Goal: Find specific page/section: Find specific page/section

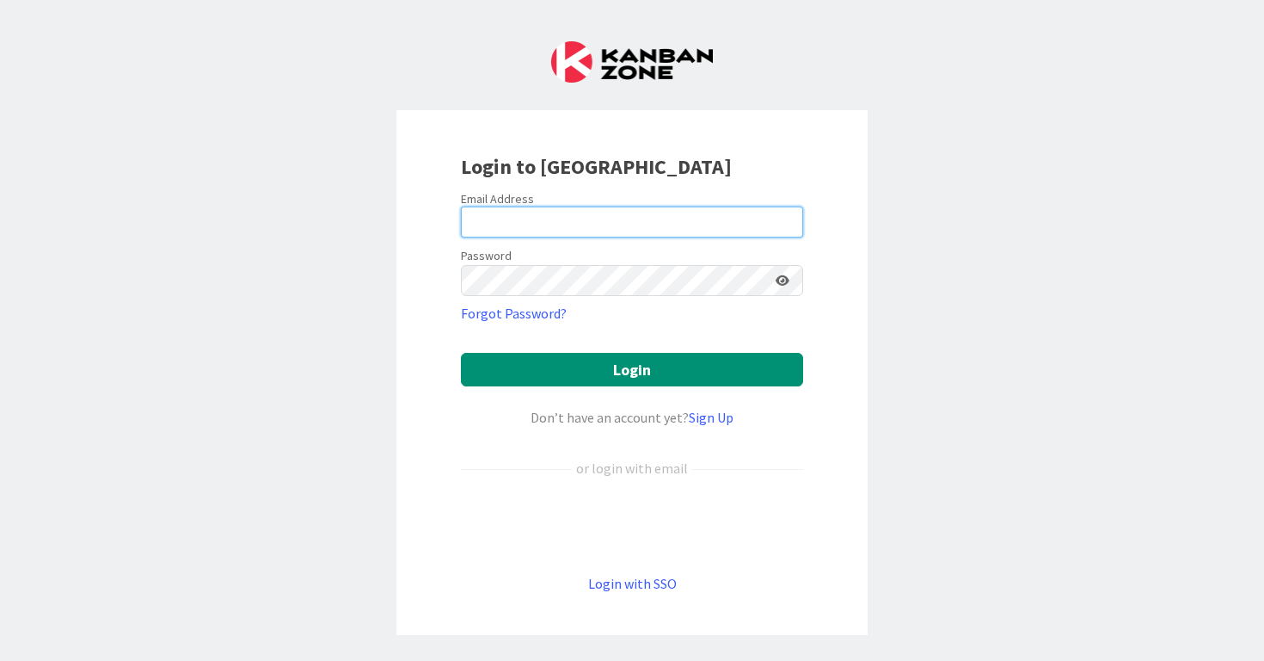
click at [681, 218] on input "email" at bounding box center [632, 221] width 342 height 31
type input "[PERSON_NAME][EMAIL_ADDRESS][PERSON_NAME][DOMAIN_NAME]"
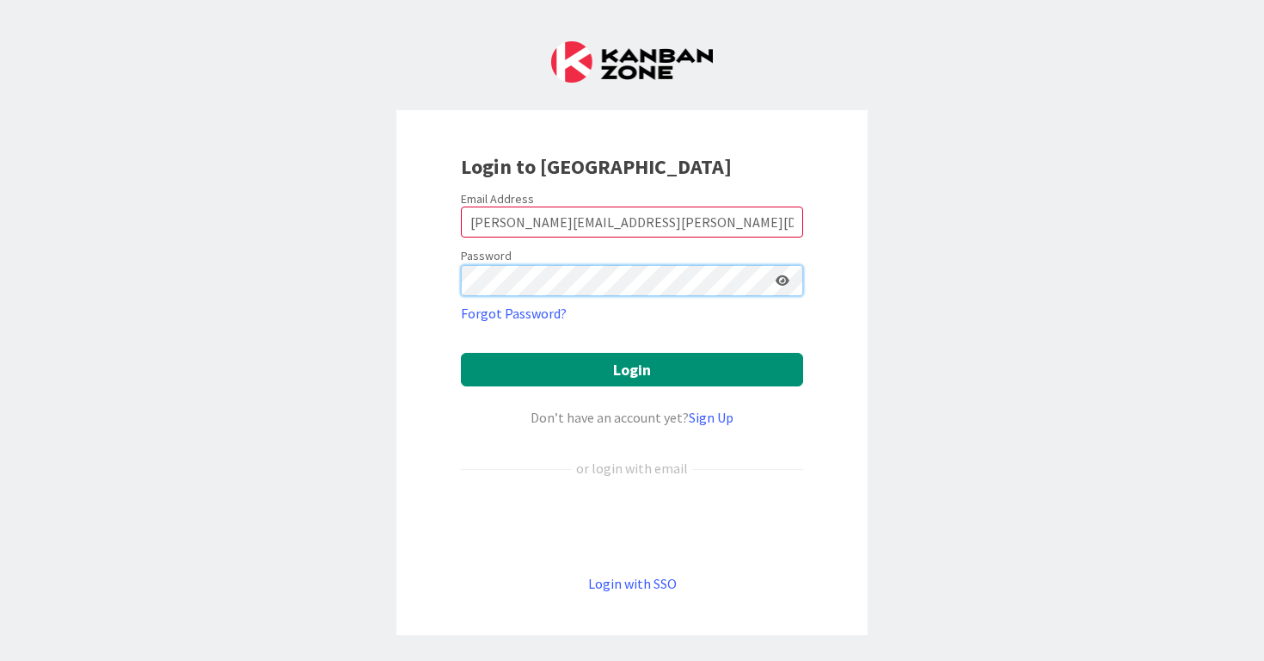
click at [461, 353] on button "Login" at bounding box center [632, 370] width 342 height 34
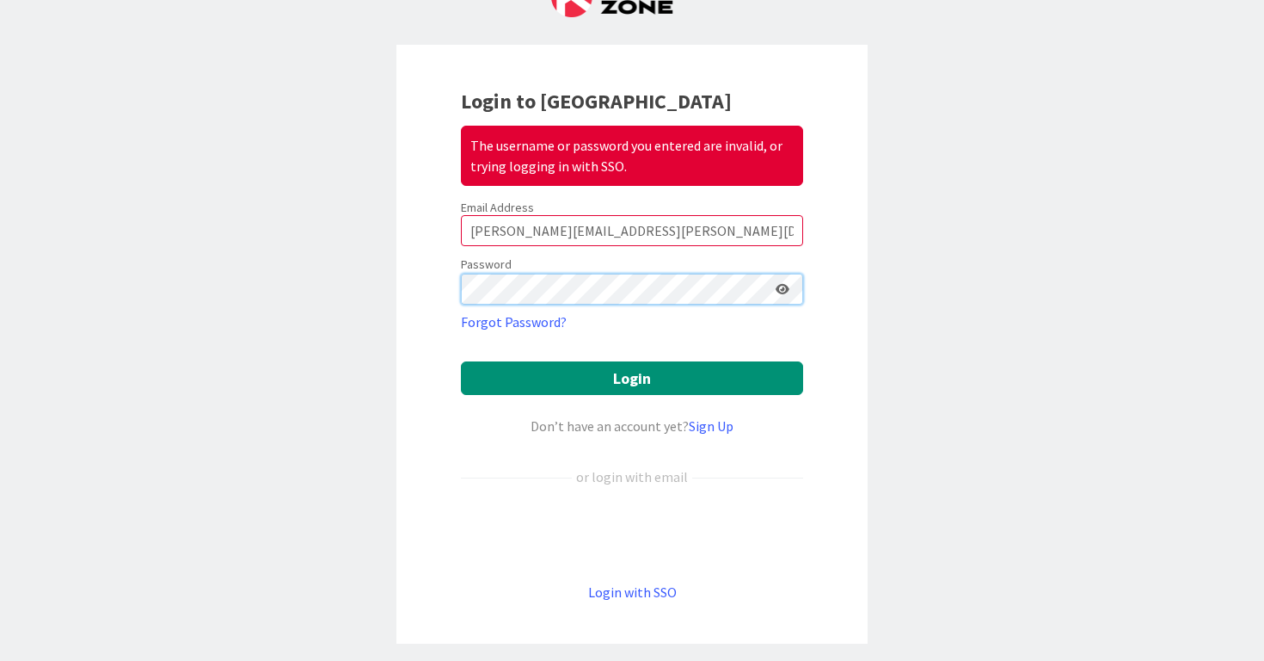
scroll to position [66, 0]
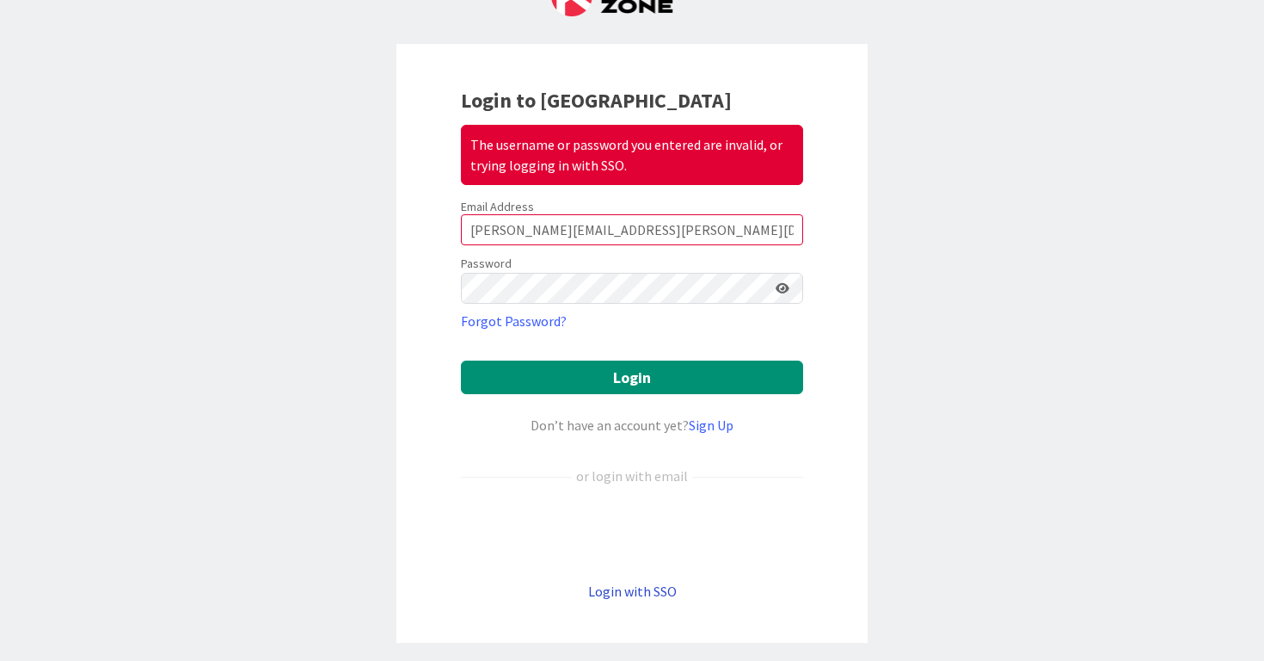
click at [632, 595] on link "Login with SSO" at bounding box center [632, 590] width 89 height 17
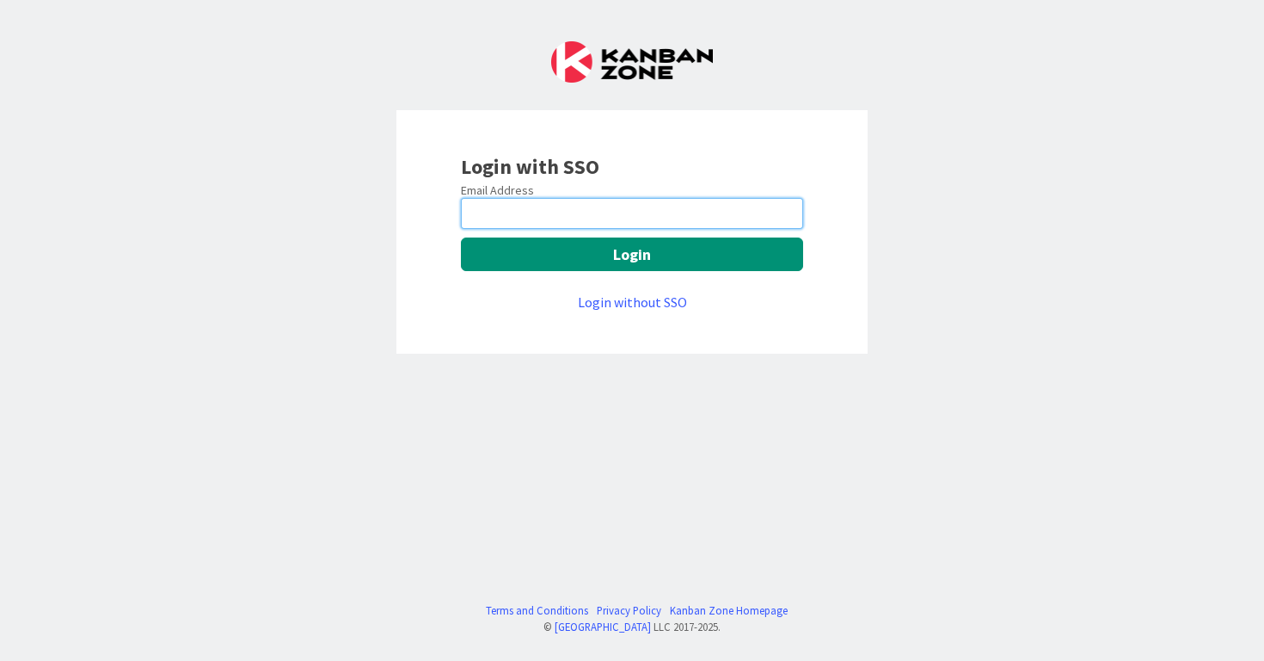
click at [617, 204] on input "email" at bounding box center [632, 213] width 342 height 31
type input "[PERSON_NAME][EMAIL_ADDRESS][PERSON_NAME][DOMAIN_NAME]"
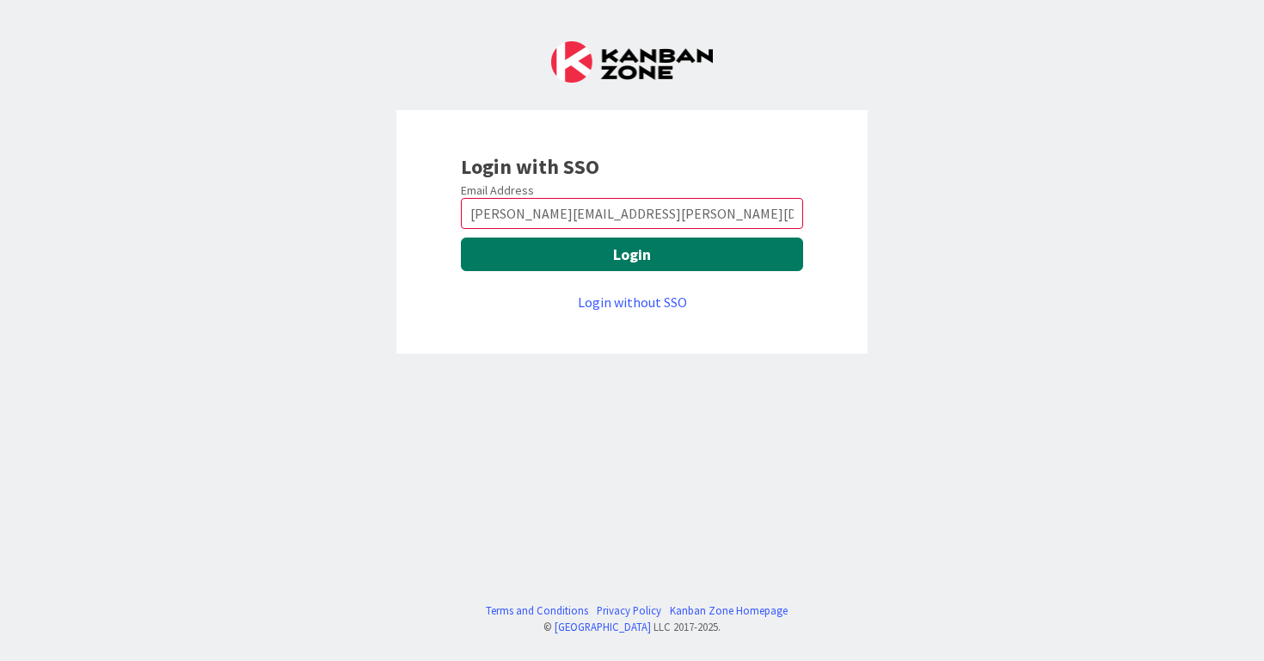
click at [618, 255] on button "Login" at bounding box center [632, 254] width 342 height 34
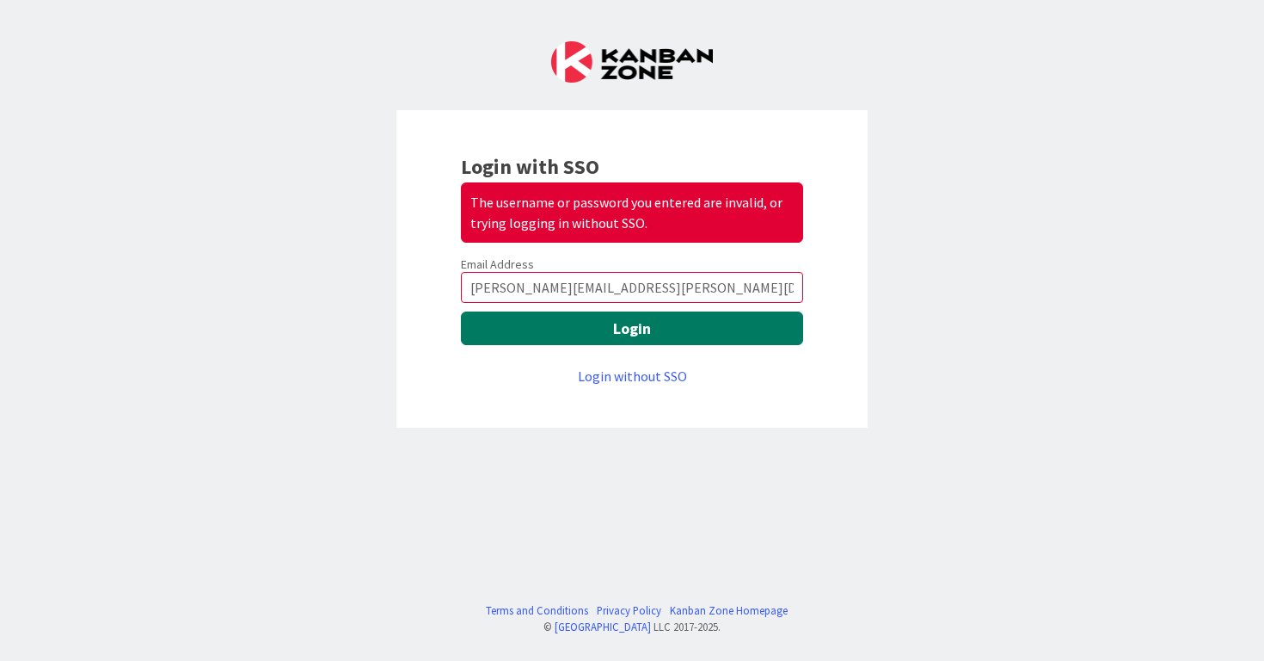
click at [667, 335] on button "Login" at bounding box center [632, 328] width 342 height 34
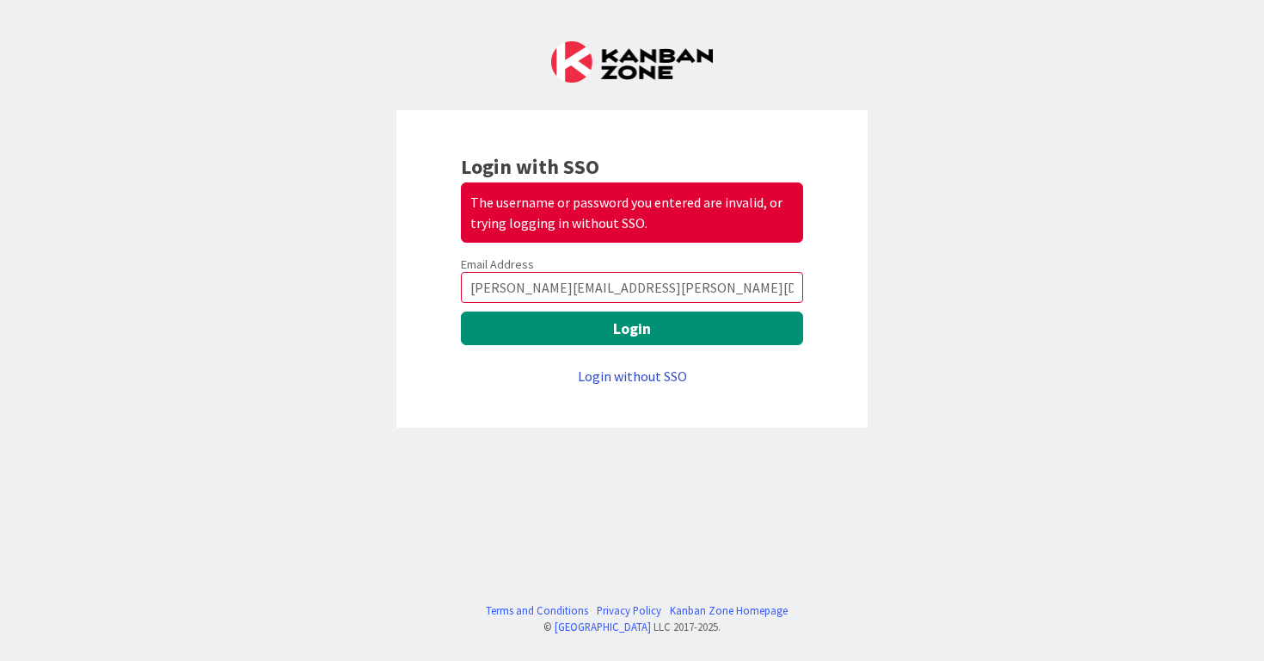
click at [660, 372] on link "Login without SSO" at bounding box center [632, 375] width 109 height 17
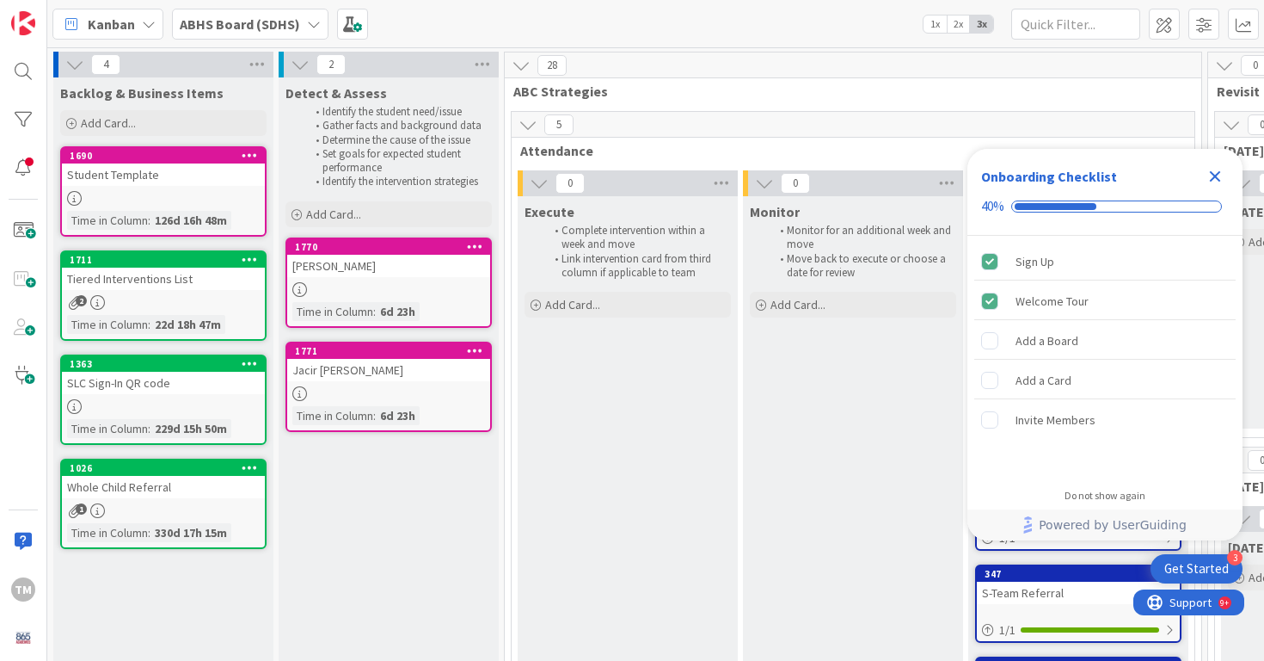
click at [1218, 172] on icon "Close Checklist" at bounding box center [1215, 176] width 11 height 11
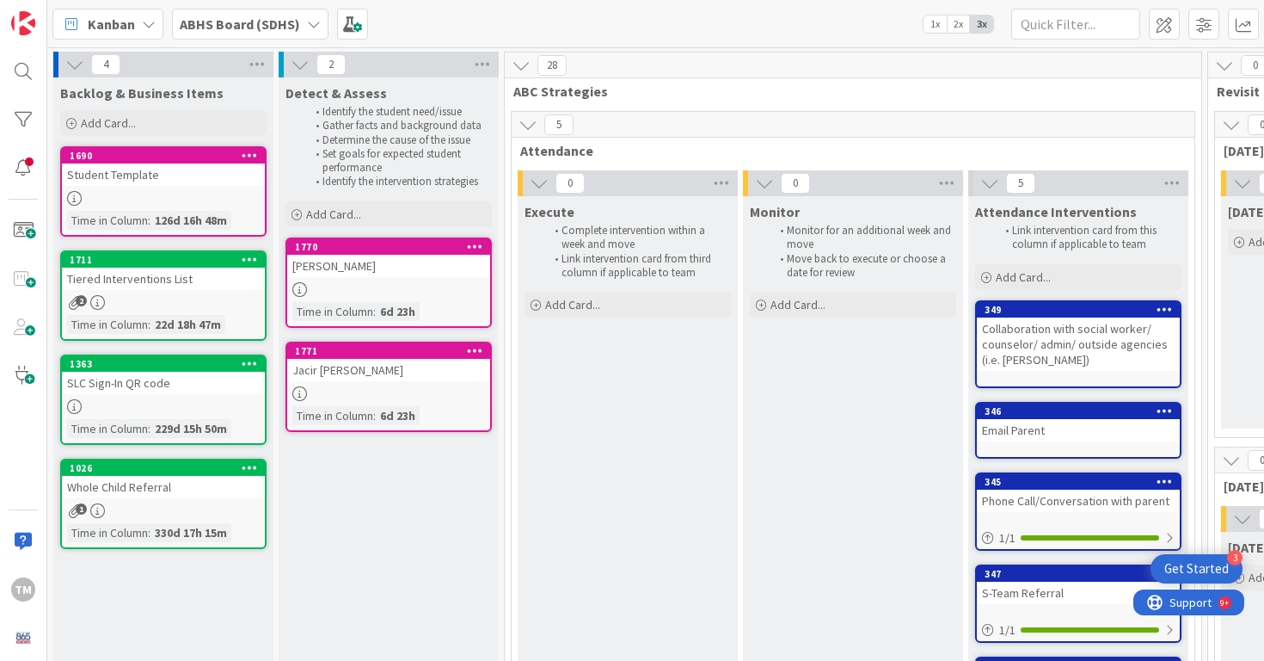
click at [210, 395] on link "1363 SLC Sign-In QR code Time in [GEOGRAPHIC_DATA] : 229d 15h 50m" at bounding box center [163, 399] width 206 height 90
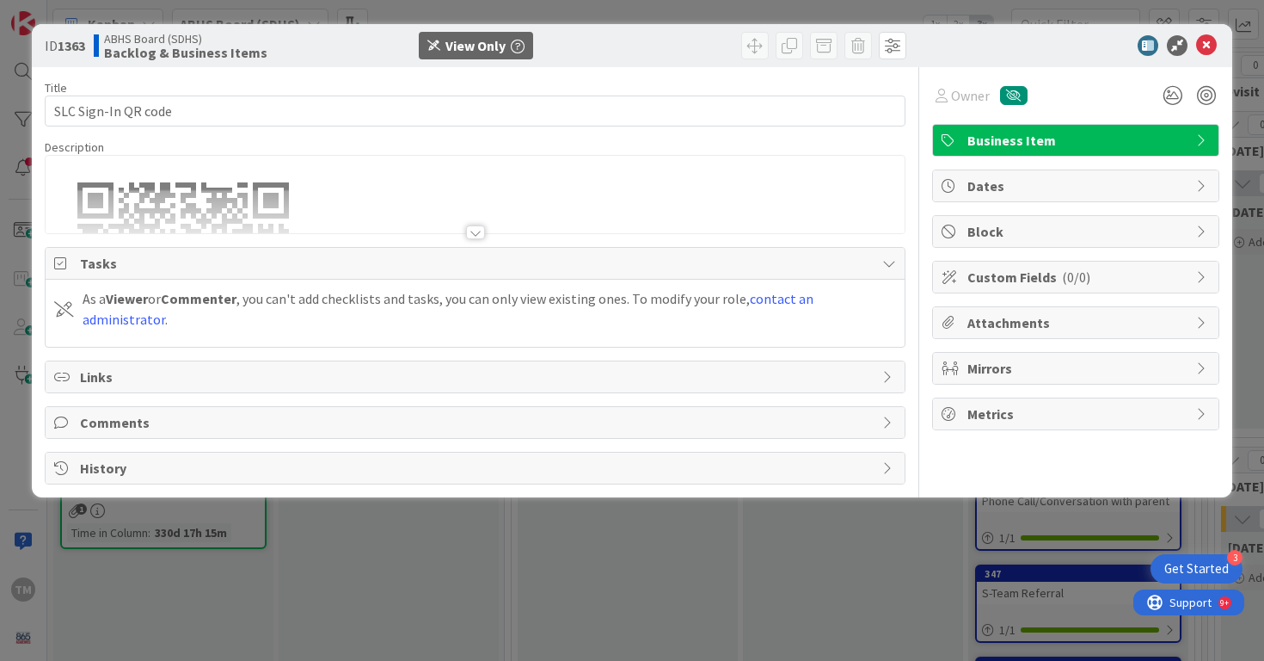
click at [473, 230] on div at bounding box center [475, 232] width 19 height 14
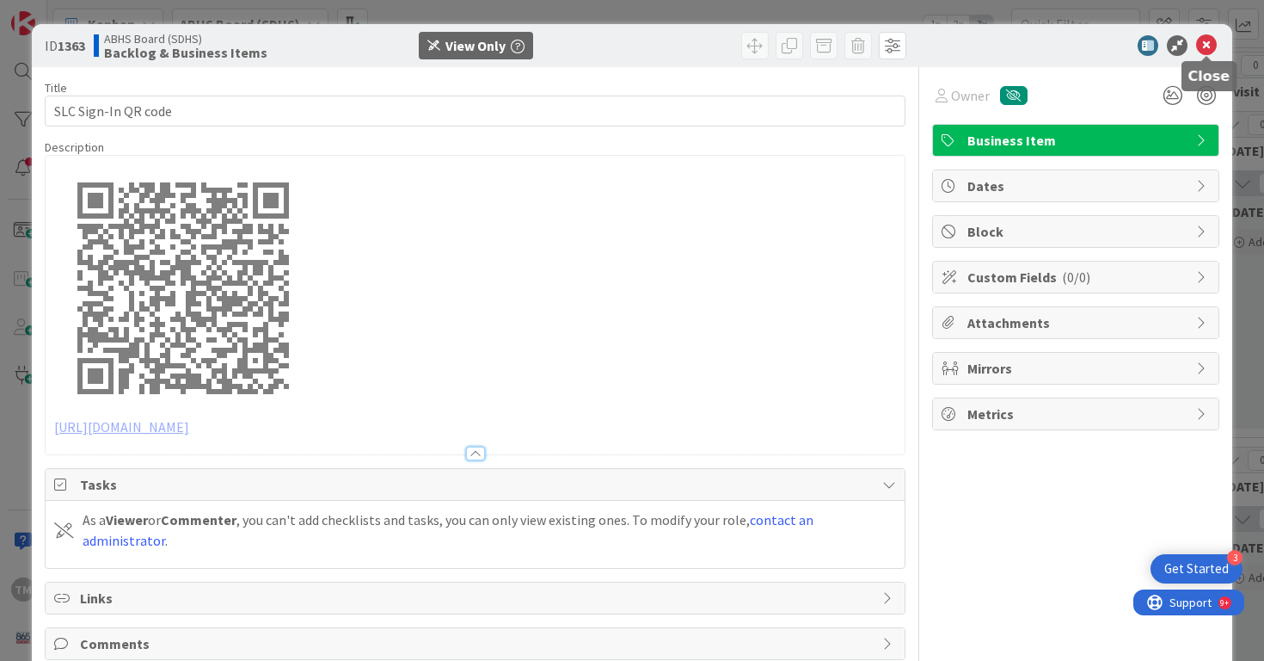
click at [1212, 47] on icon at bounding box center [1207, 45] width 21 height 21
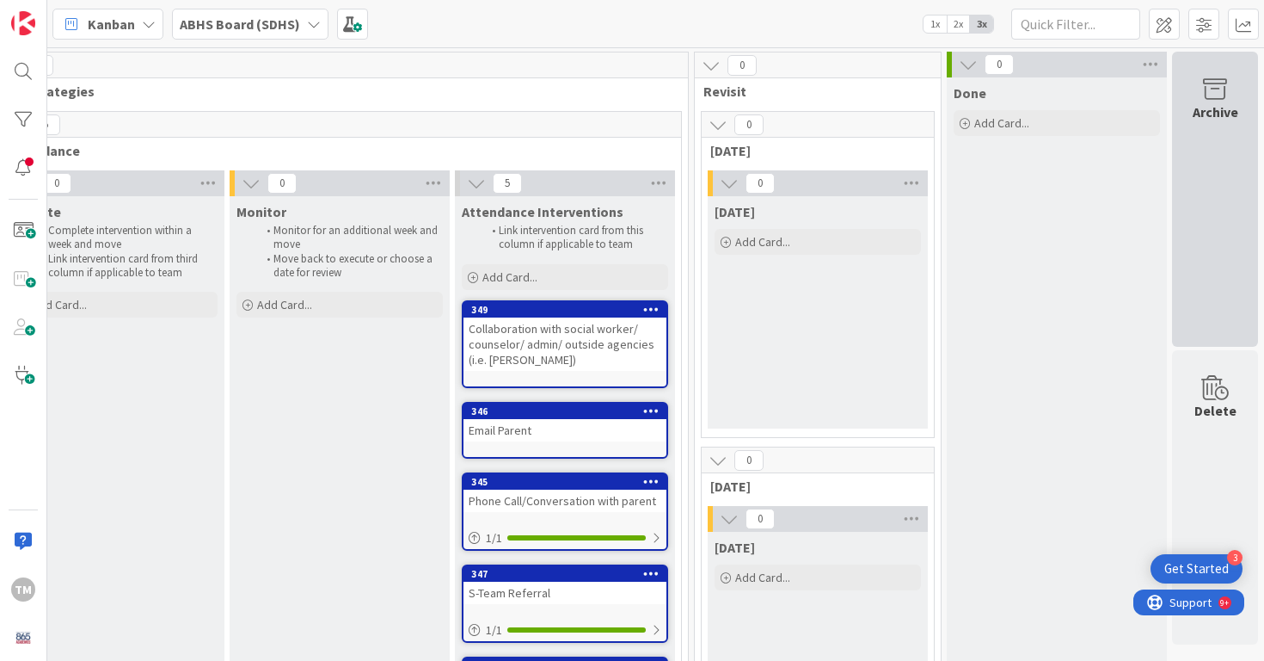
click at [1215, 90] on icon at bounding box center [1215, 89] width 65 height 24
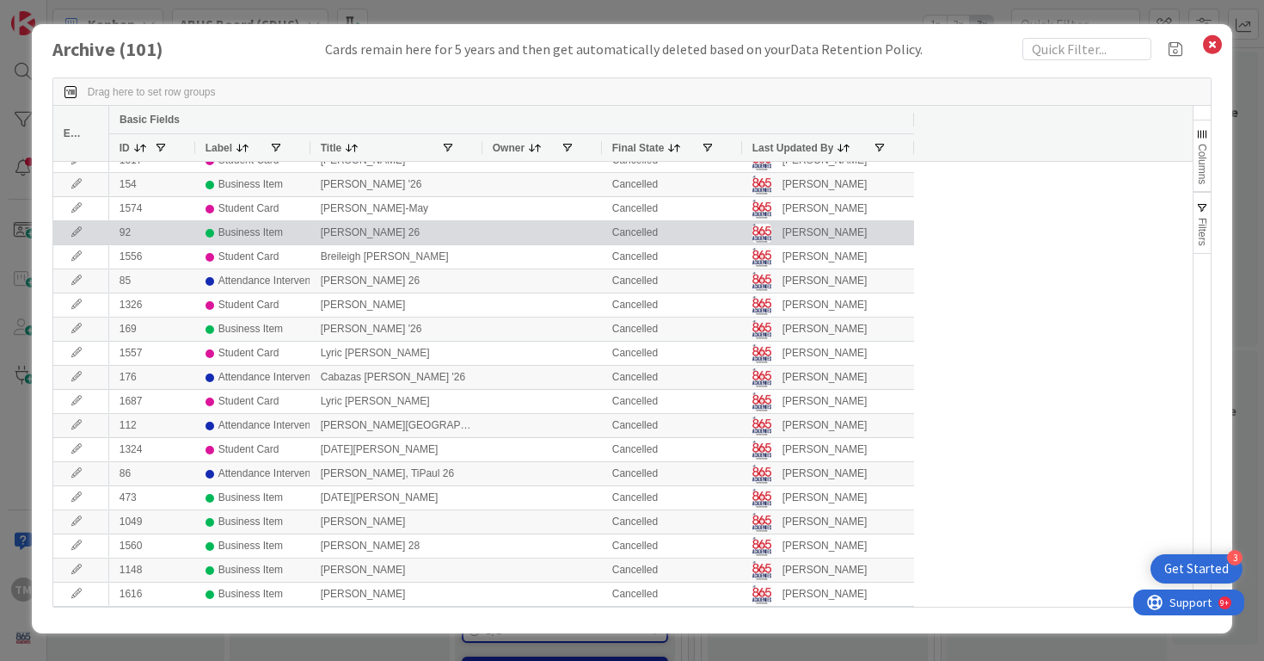
click at [458, 243] on div "[PERSON_NAME] 26" at bounding box center [397, 232] width 172 height 23
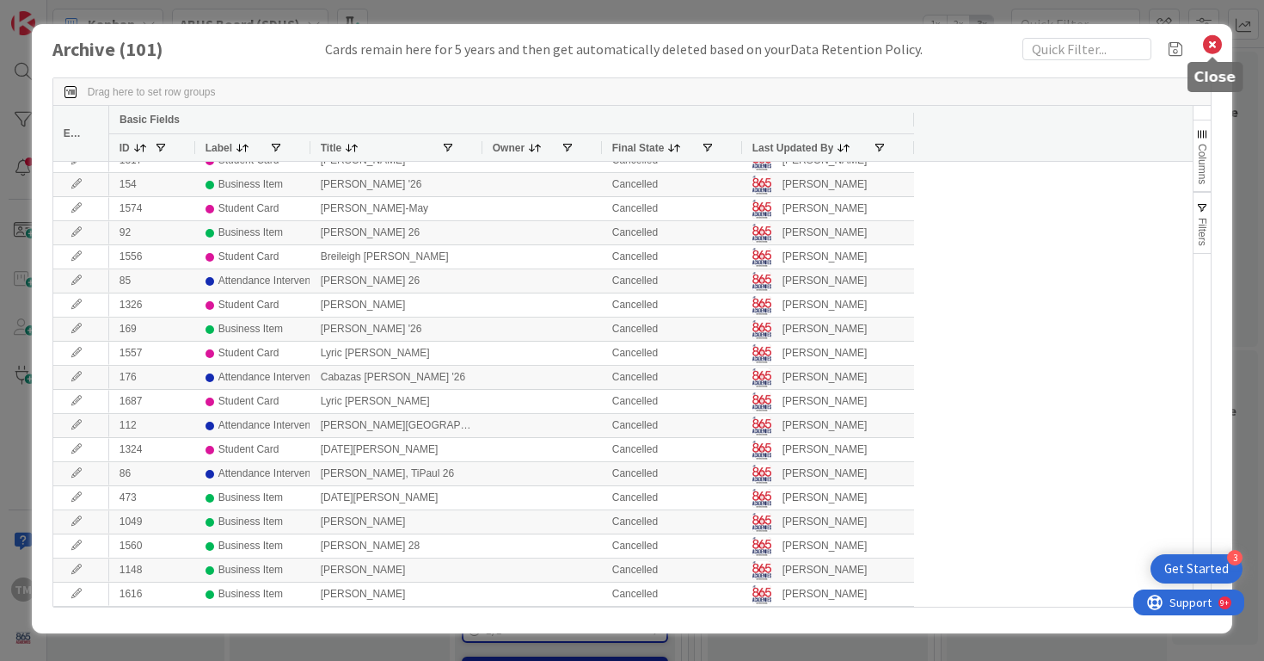
click at [1220, 37] on icon at bounding box center [1213, 45] width 22 height 24
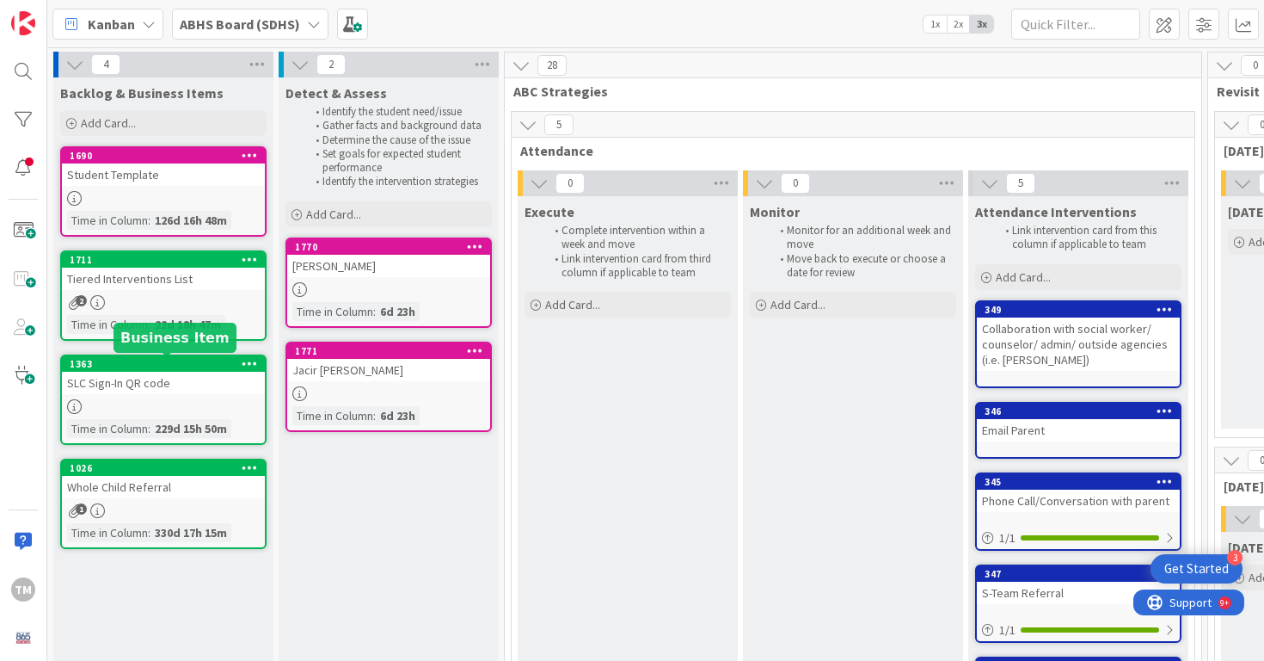
click at [207, 368] on div "1363" at bounding box center [167, 364] width 195 height 12
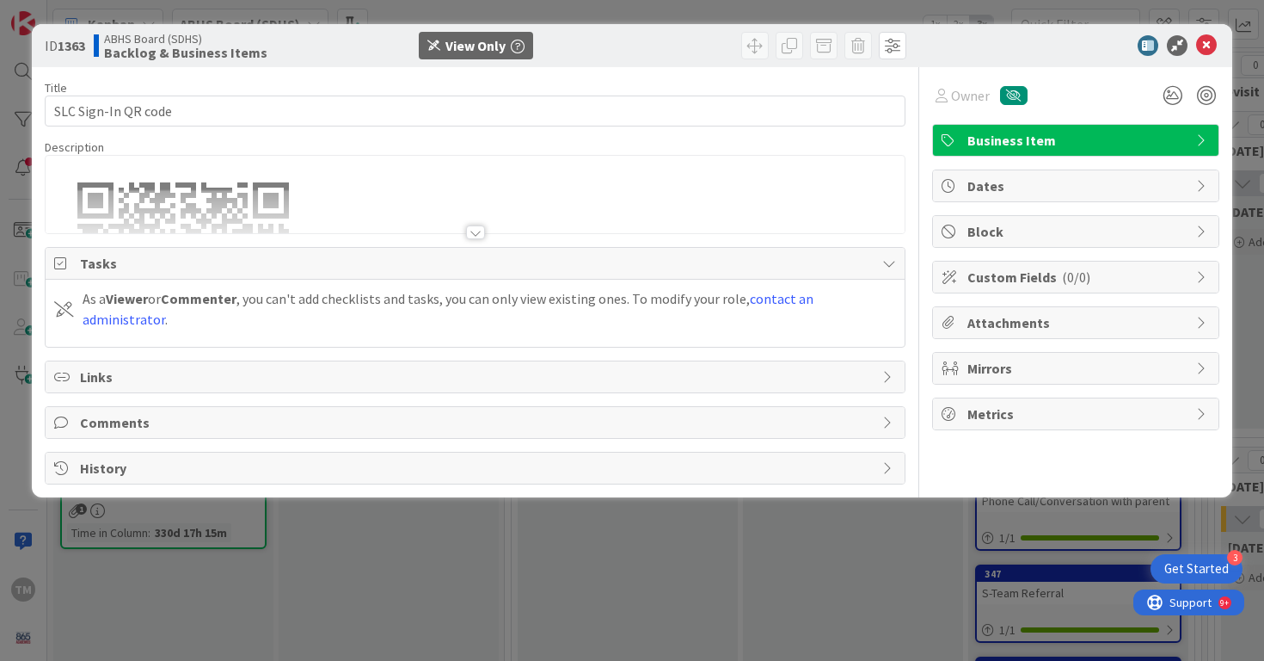
click at [473, 237] on div at bounding box center [475, 232] width 19 height 14
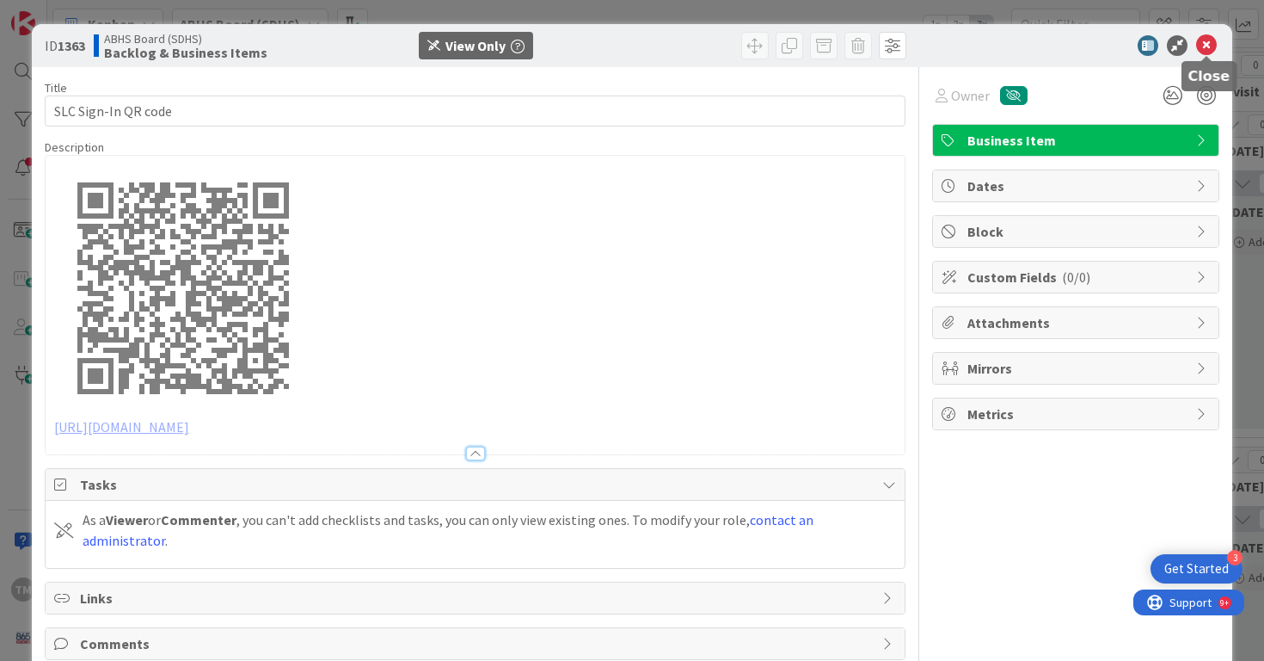
click at [1207, 53] on icon at bounding box center [1207, 45] width 21 height 21
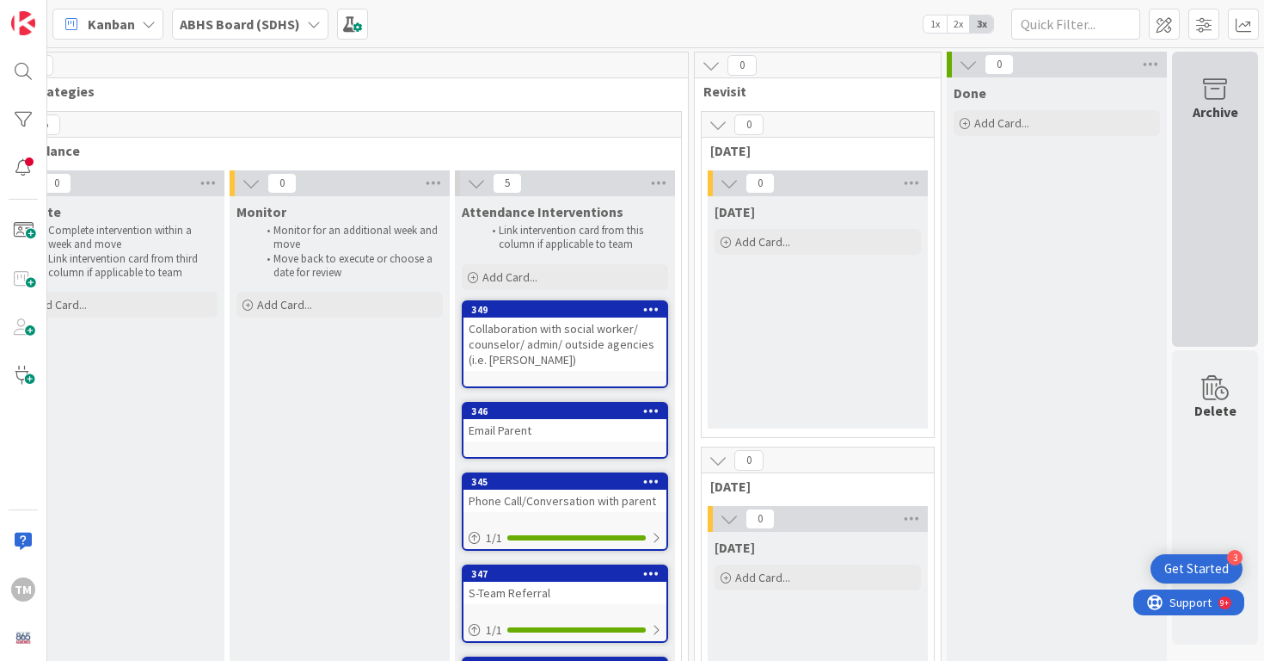
click at [1227, 102] on div "Archive" at bounding box center [1216, 112] width 46 height 21
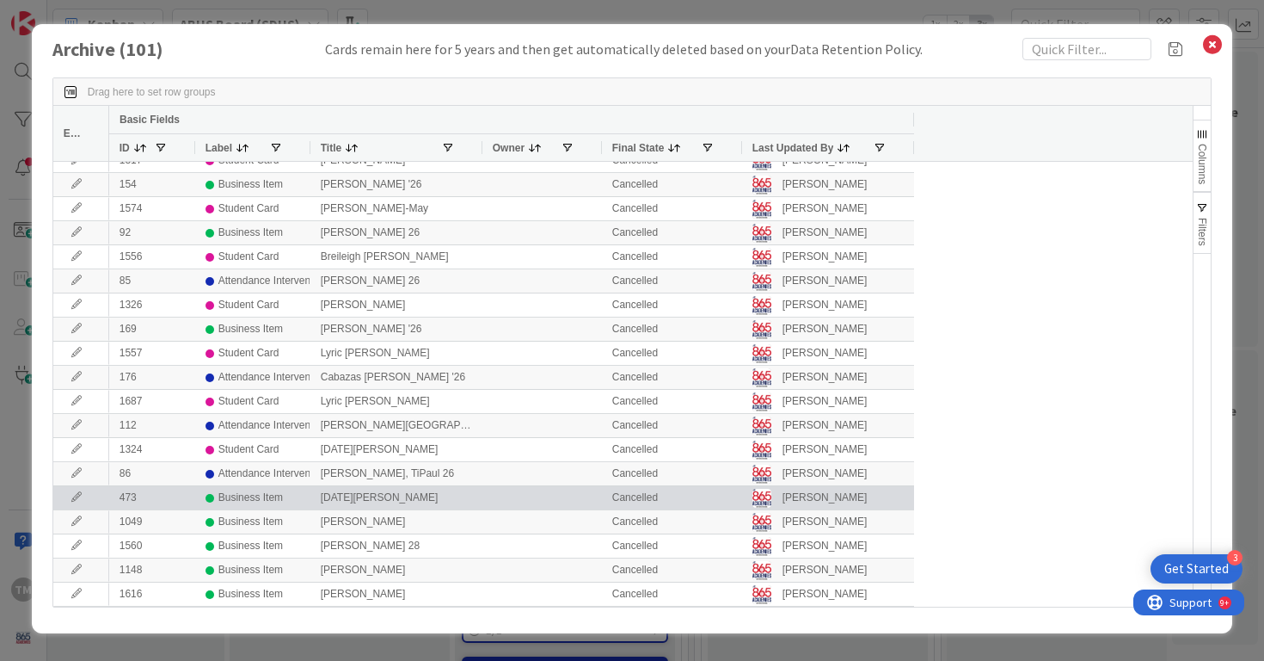
click at [138, 498] on div "473" at bounding box center [152, 497] width 86 height 23
click at [231, 497] on div "Business Item" at bounding box center [250, 498] width 65 height 22
click at [76, 499] on icon at bounding box center [77, 497] width 26 height 10
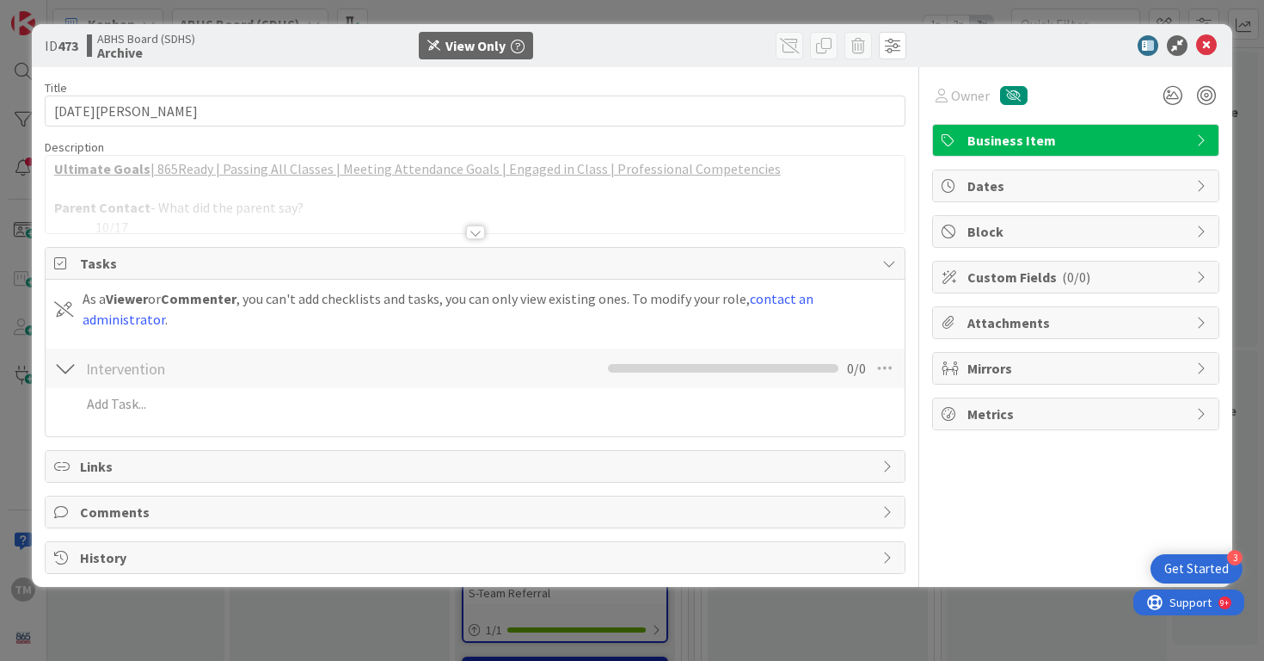
click at [478, 229] on div at bounding box center [475, 232] width 19 height 14
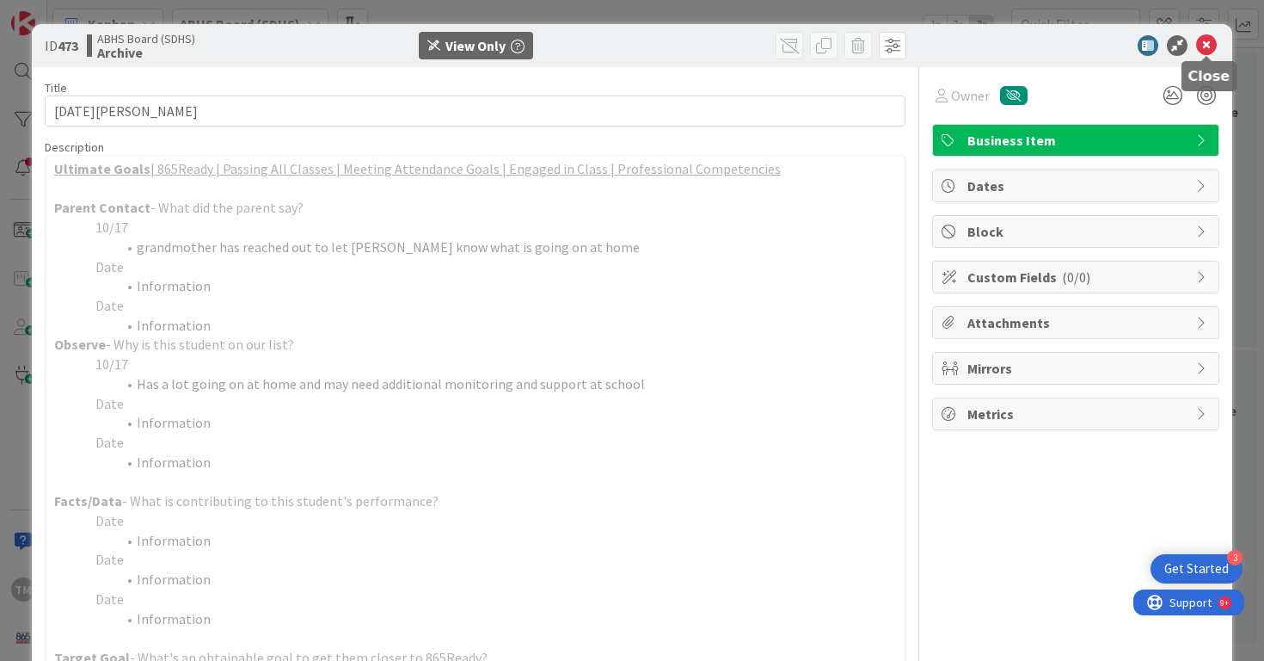
click at [1205, 46] on icon at bounding box center [1207, 45] width 21 height 21
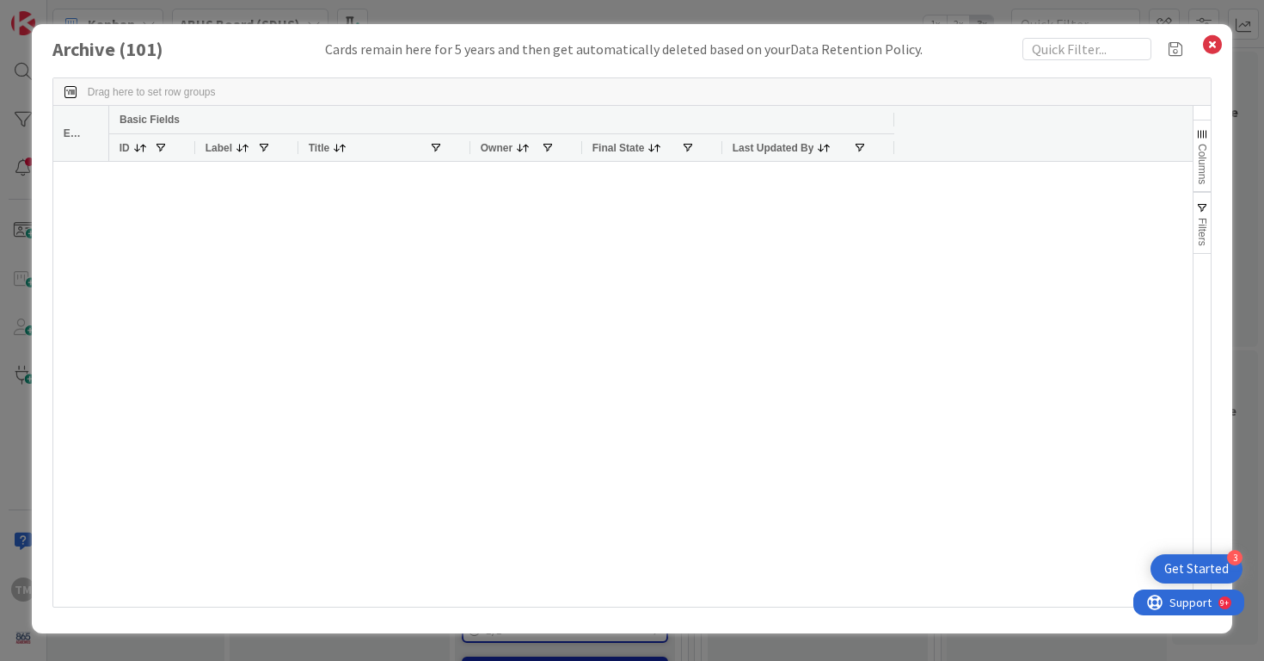
scroll to position [1988, 0]
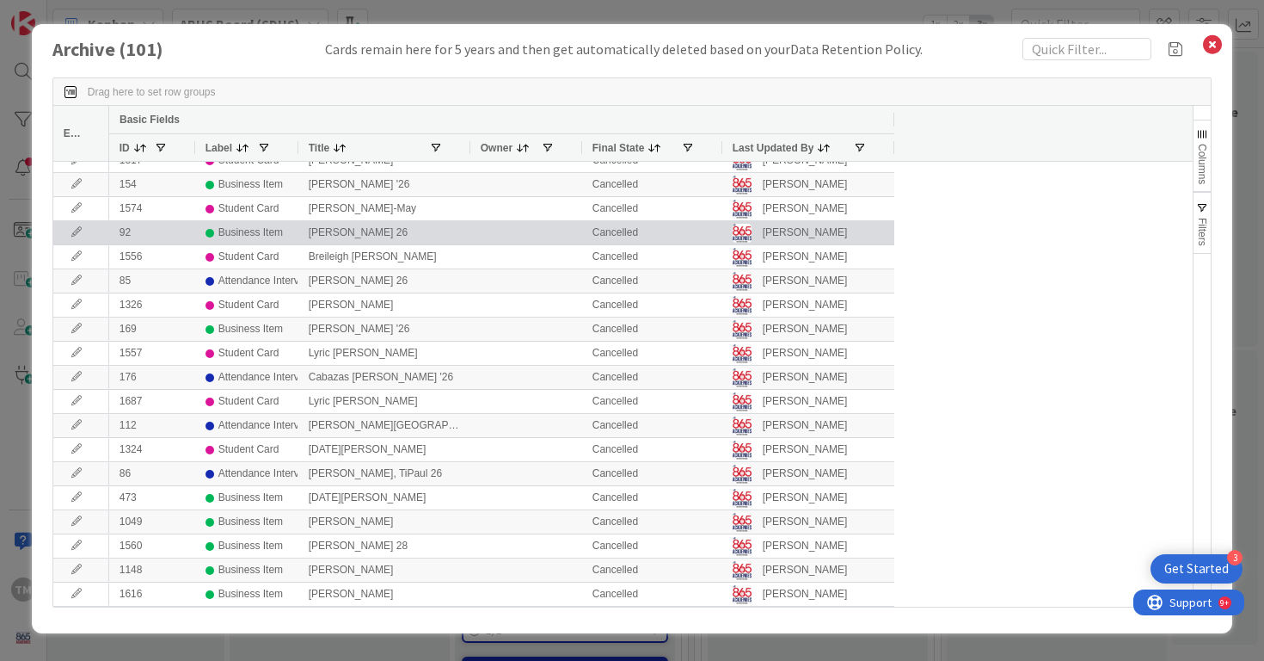
click at [74, 232] on icon at bounding box center [77, 232] width 26 height 10
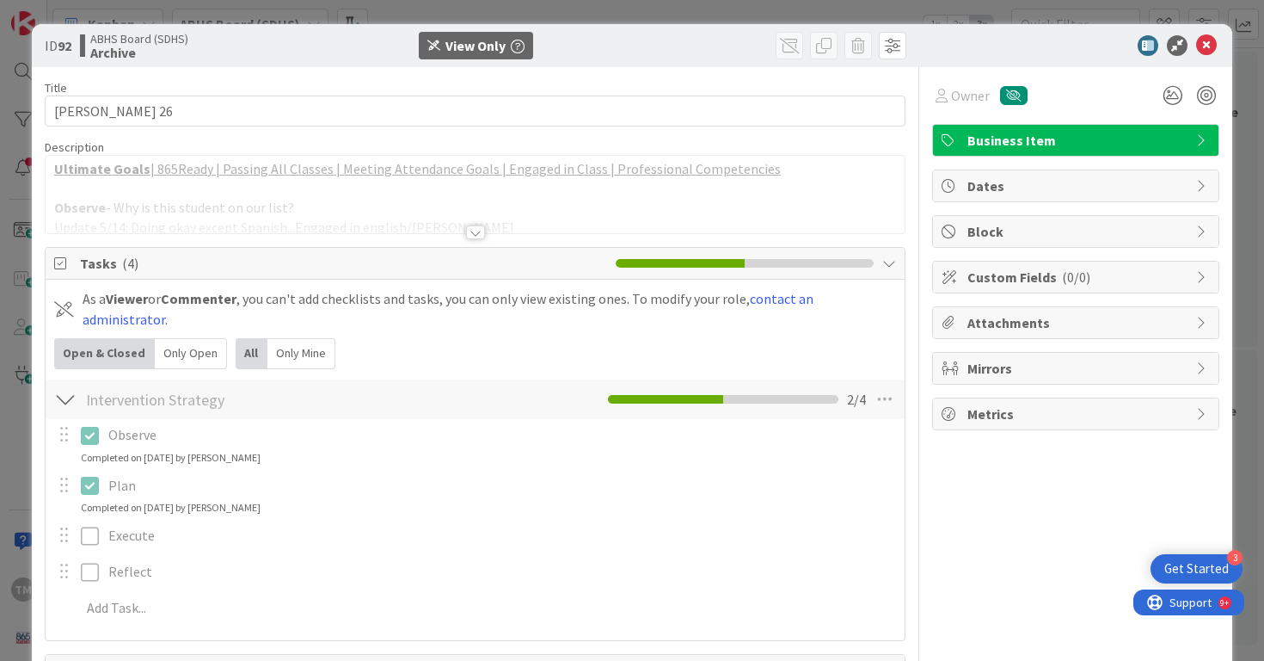
click at [471, 234] on div at bounding box center [475, 232] width 19 height 14
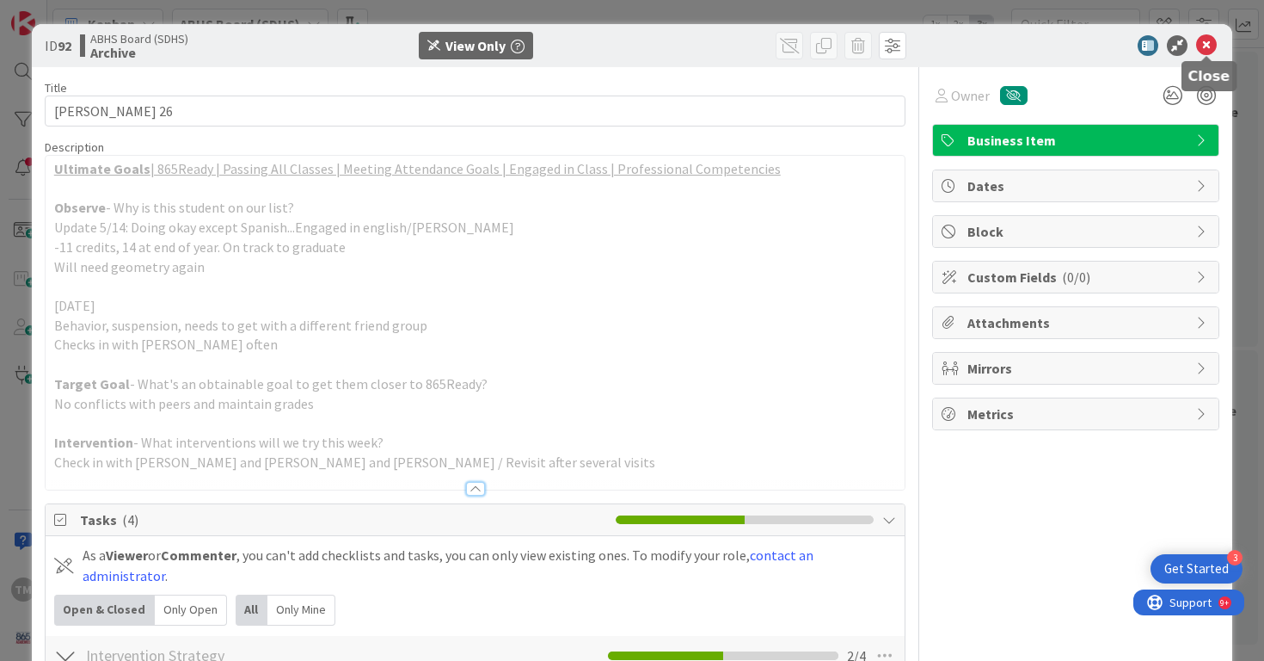
click at [1203, 40] on icon at bounding box center [1207, 45] width 21 height 21
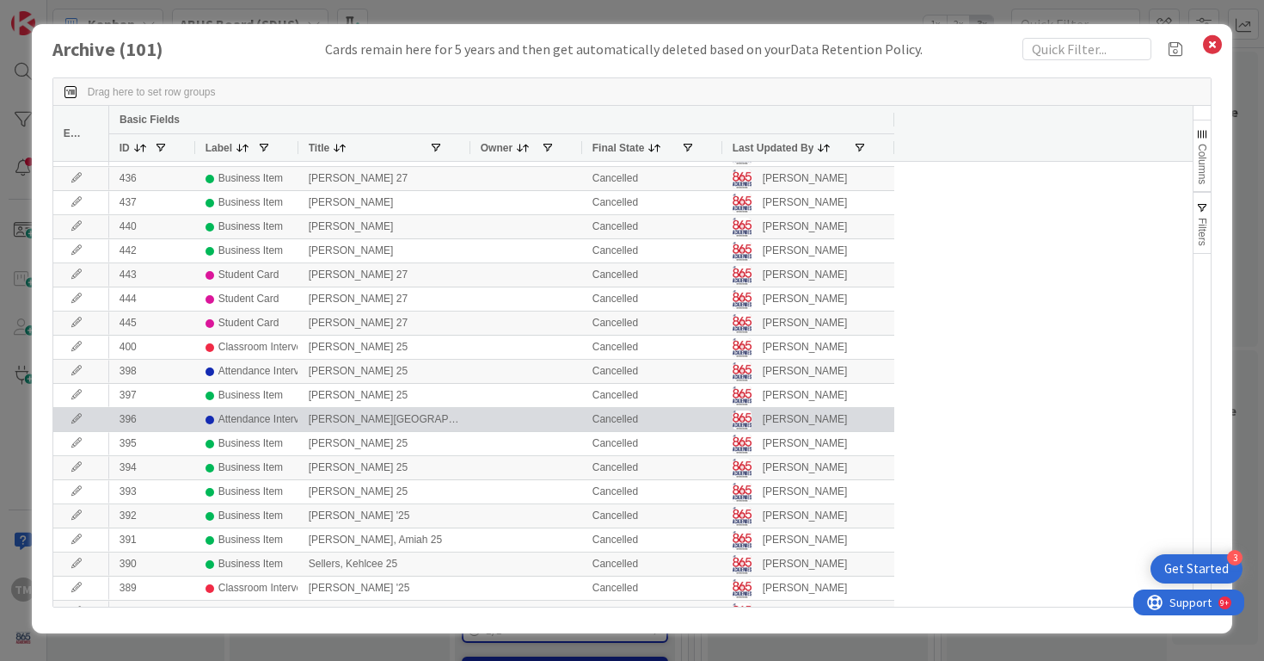
scroll to position [1324, 0]
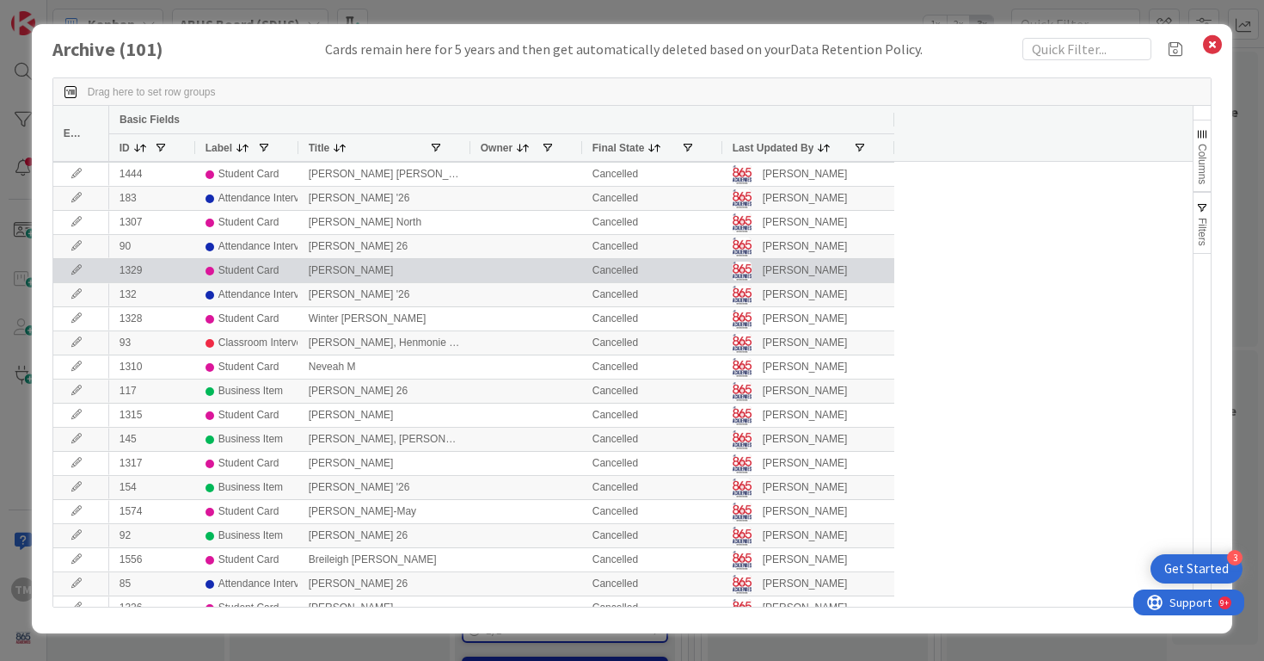
click at [73, 270] on icon at bounding box center [77, 270] width 26 height 10
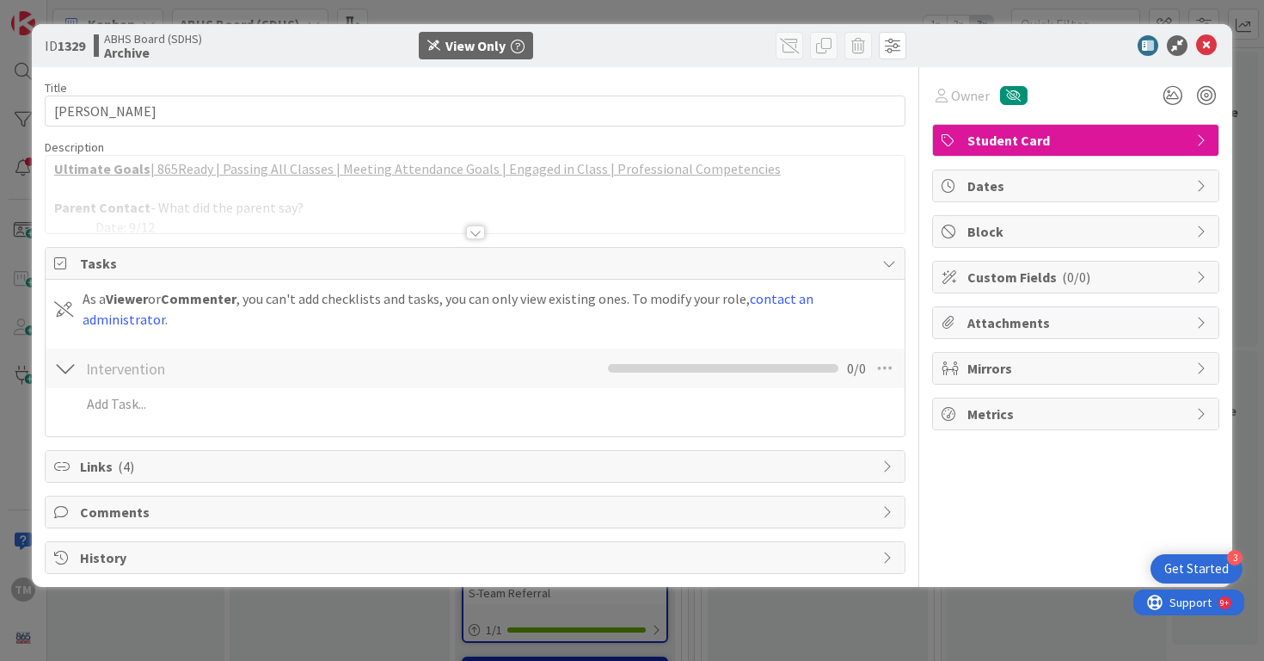
click at [479, 229] on div at bounding box center [475, 232] width 19 height 14
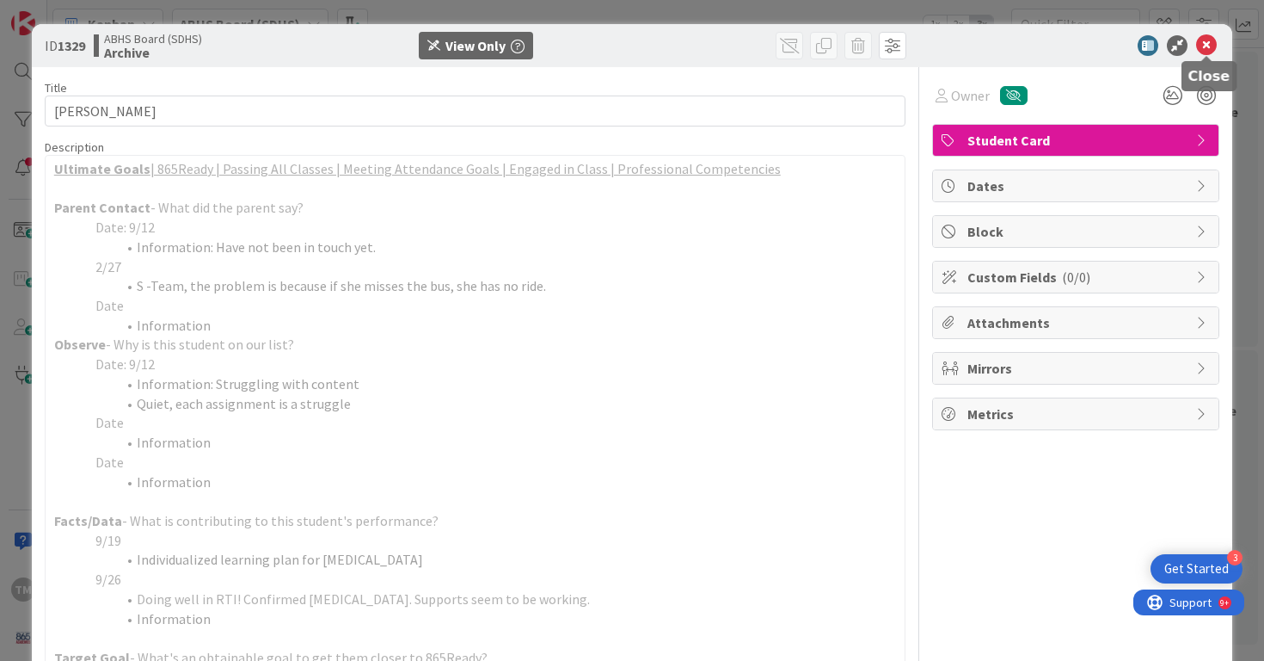
click at [1206, 47] on icon at bounding box center [1207, 45] width 21 height 21
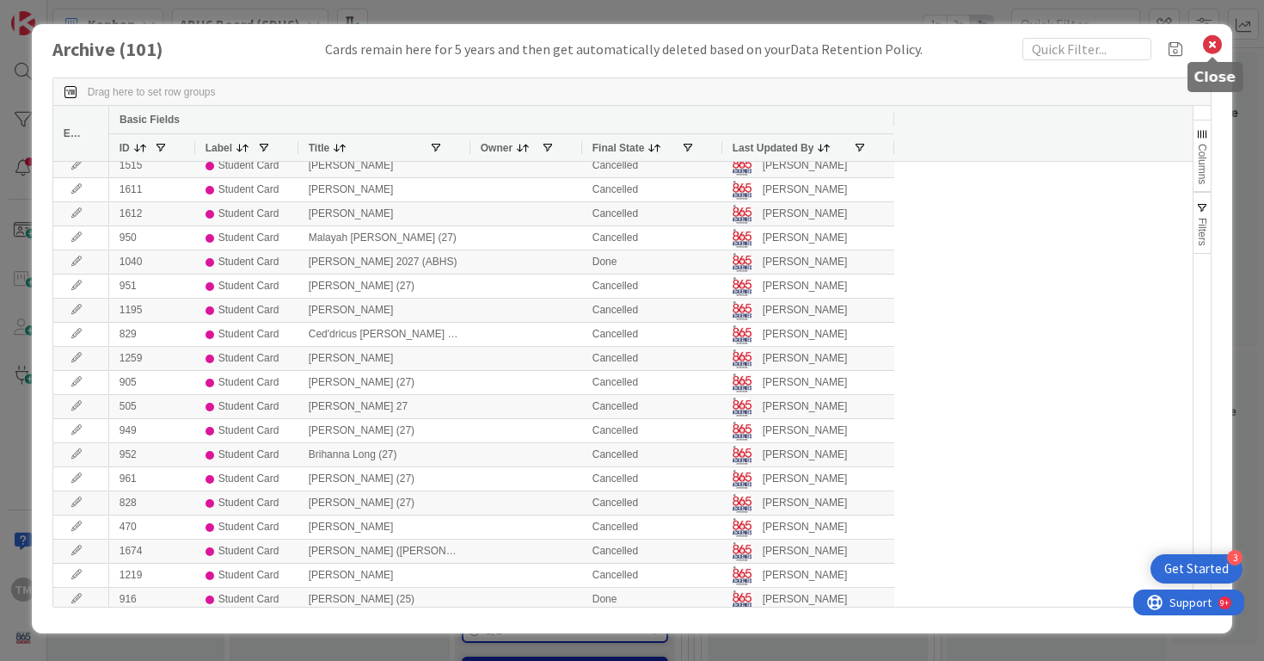
click at [1209, 38] on icon at bounding box center [1213, 45] width 22 height 24
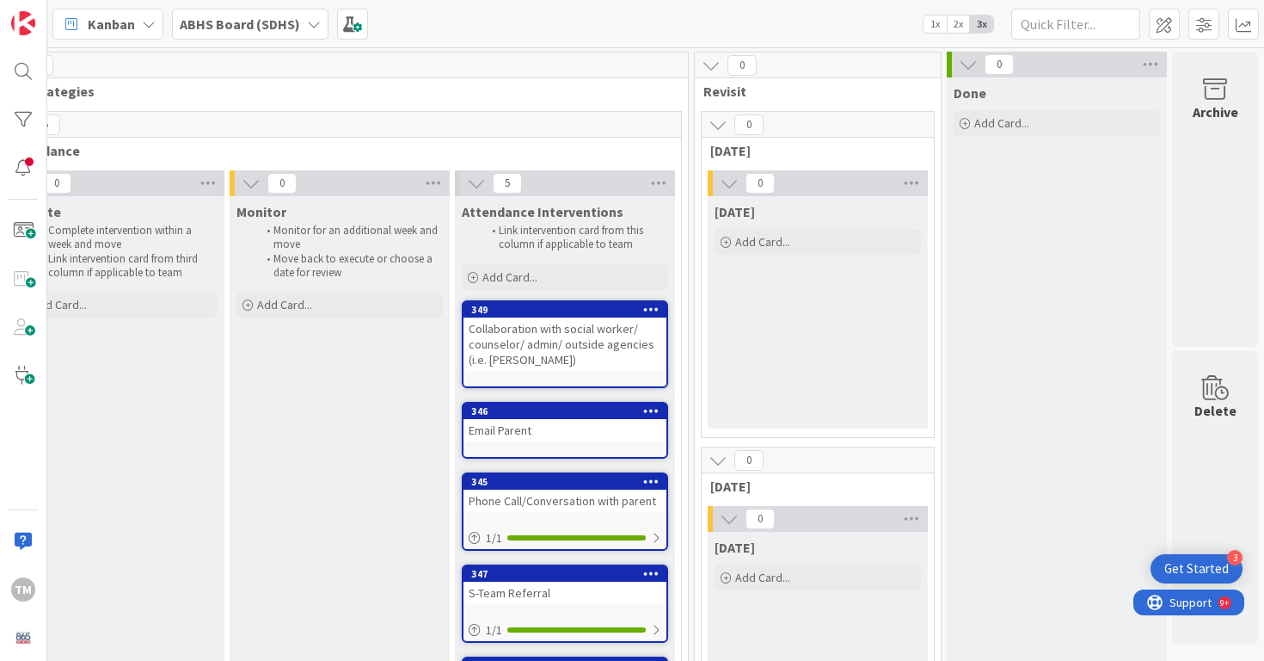
click at [301, 27] on div "ABHS Board (SDHS)" at bounding box center [250, 24] width 157 height 31
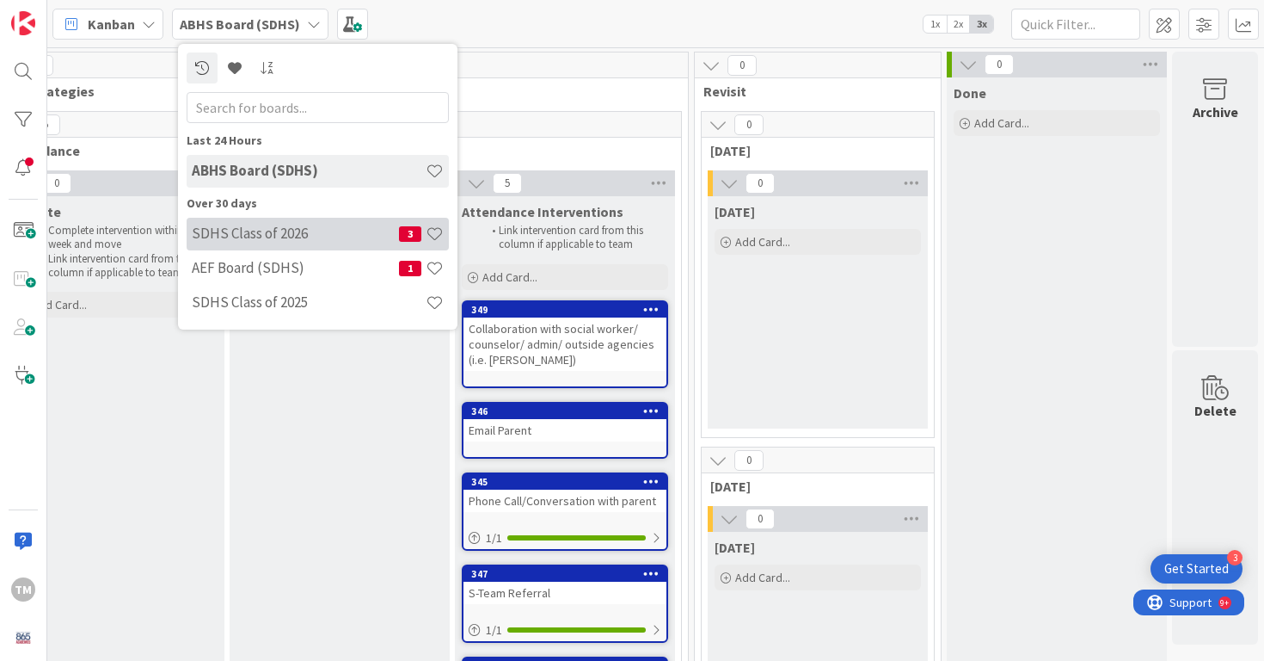
click at [311, 237] on h4 "SDHS Class of 2026" at bounding box center [295, 233] width 207 height 17
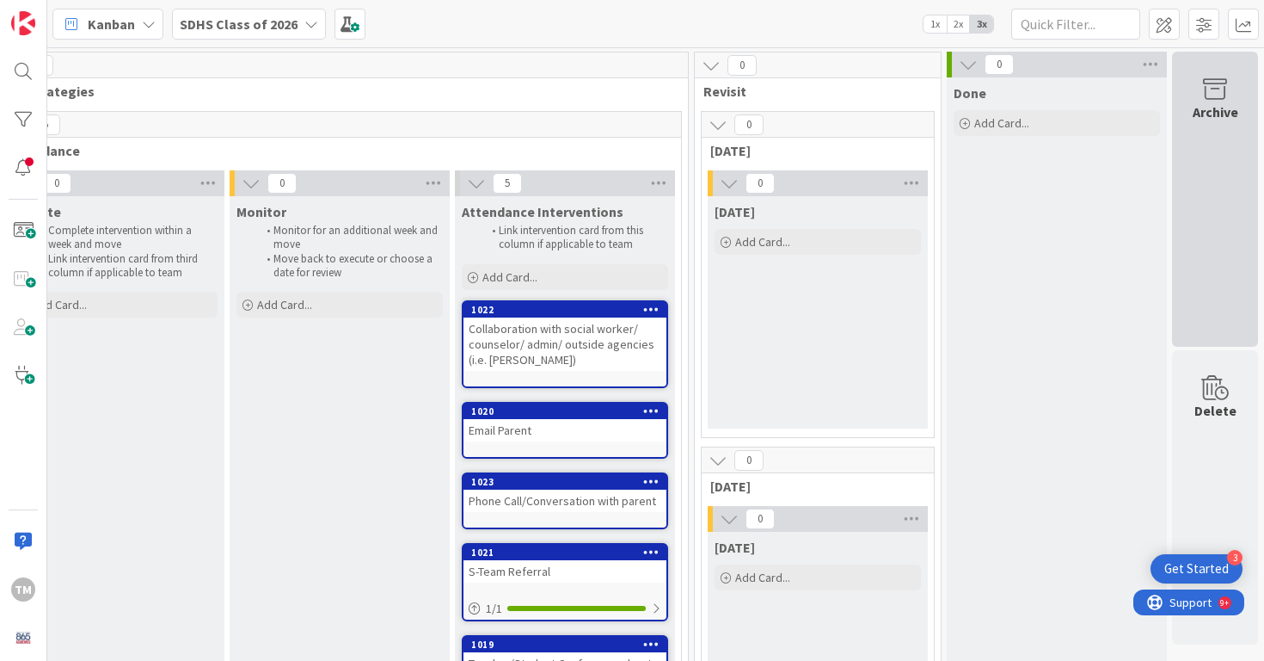
click at [1225, 117] on div "Archive" at bounding box center [1216, 112] width 46 height 21
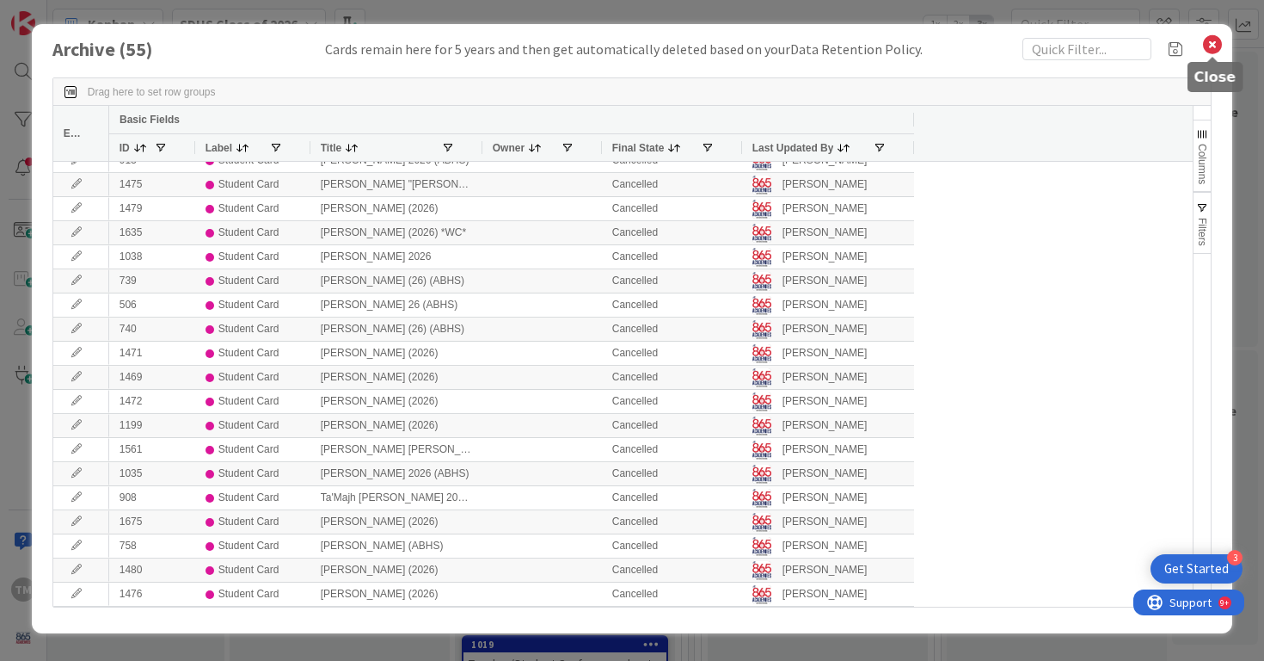
click at [1210, 42] on icon at bounding box center [1213, 45] width 22 height 24
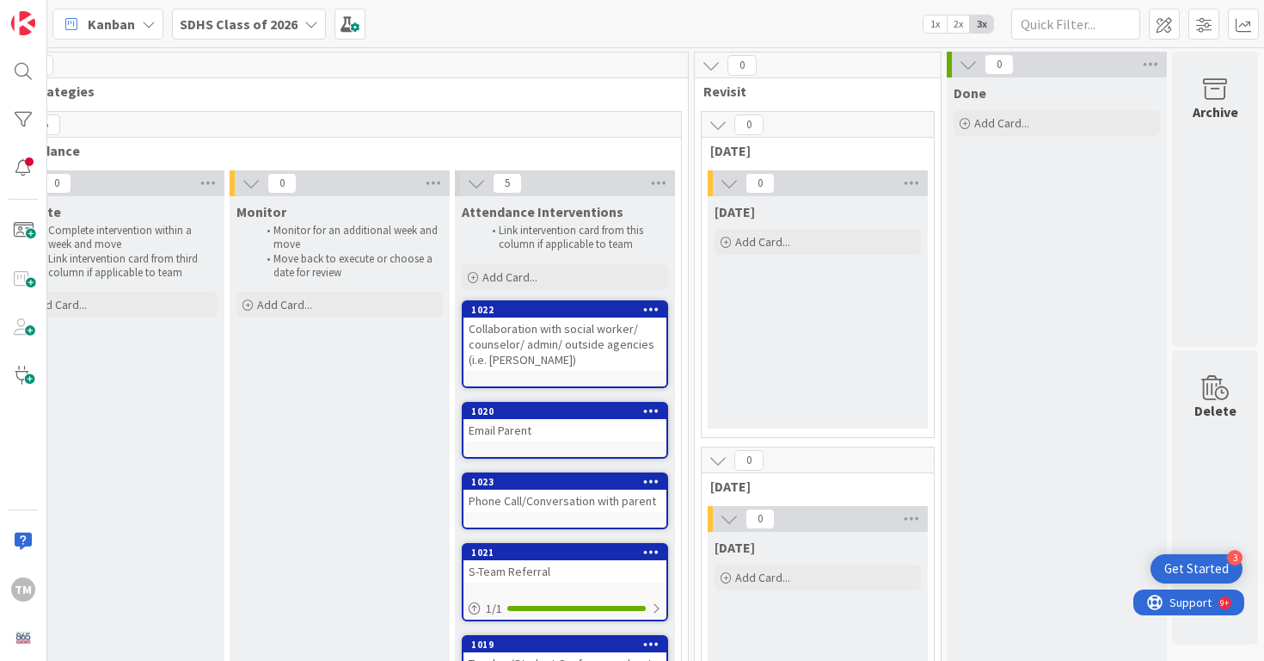
click at [305, 24] on icon at bounding box center [312, 24] width 14 height 14
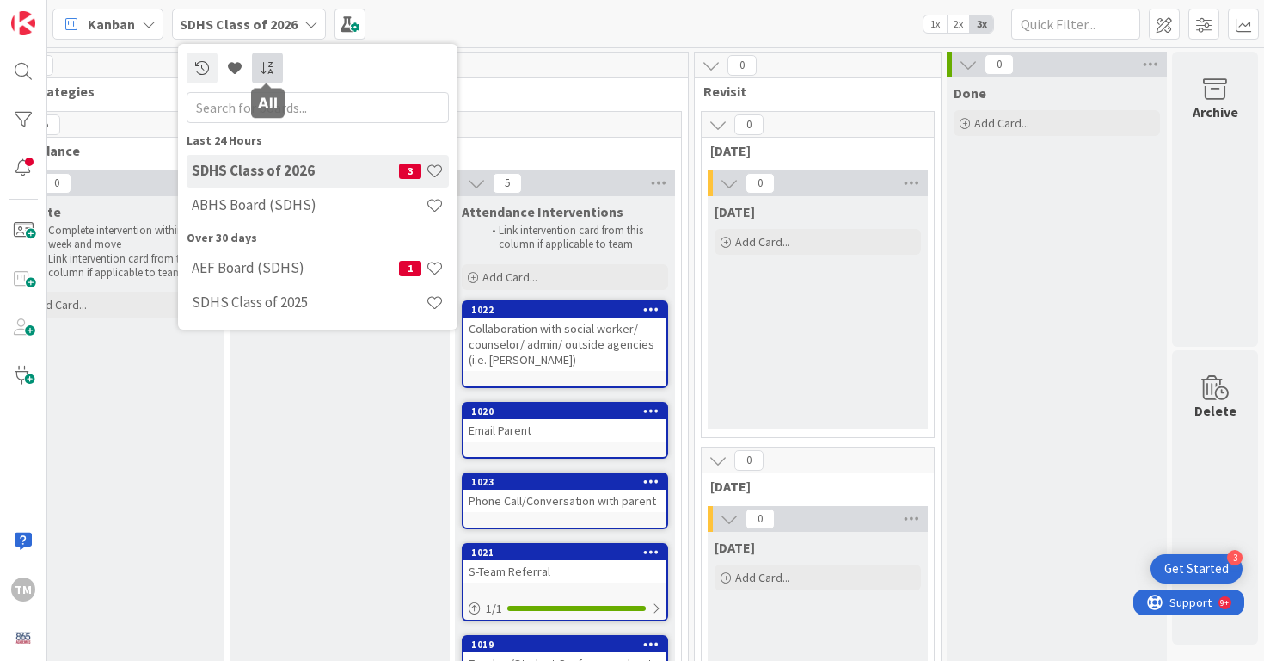
click at [270, 68] on icon at bounding box center [267, 68] width 15 height 14
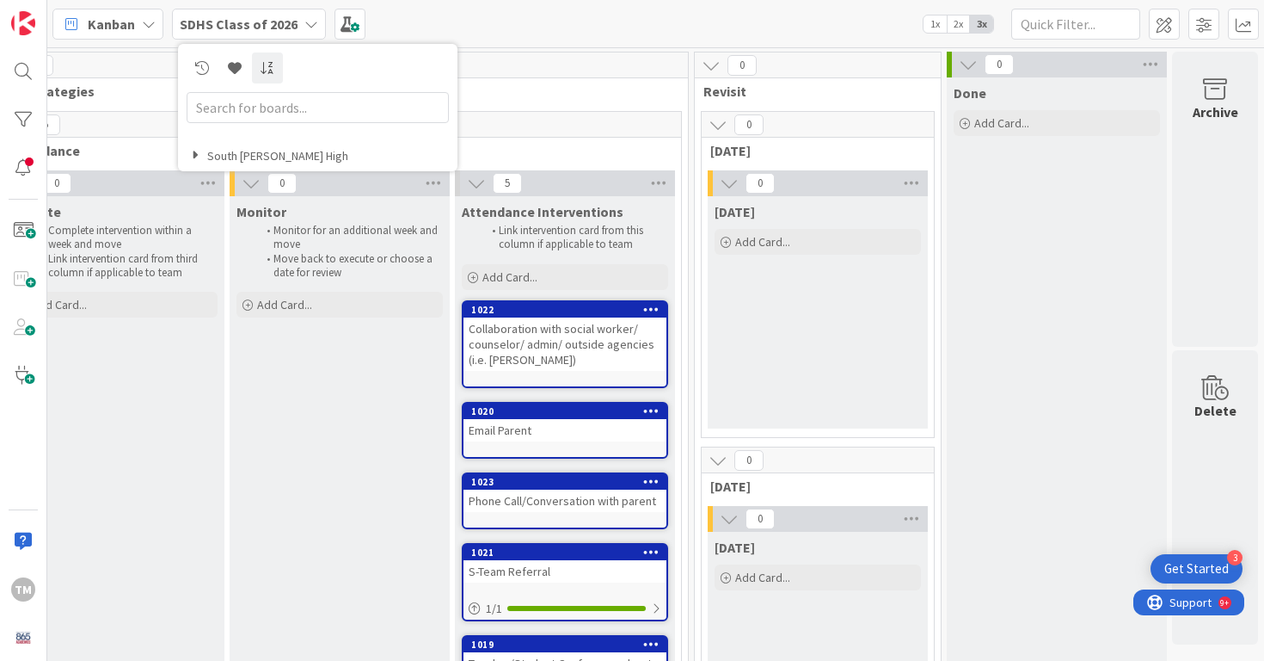
click at [199, 153] on icon at bounding box center [196, 156] width 9 height 15
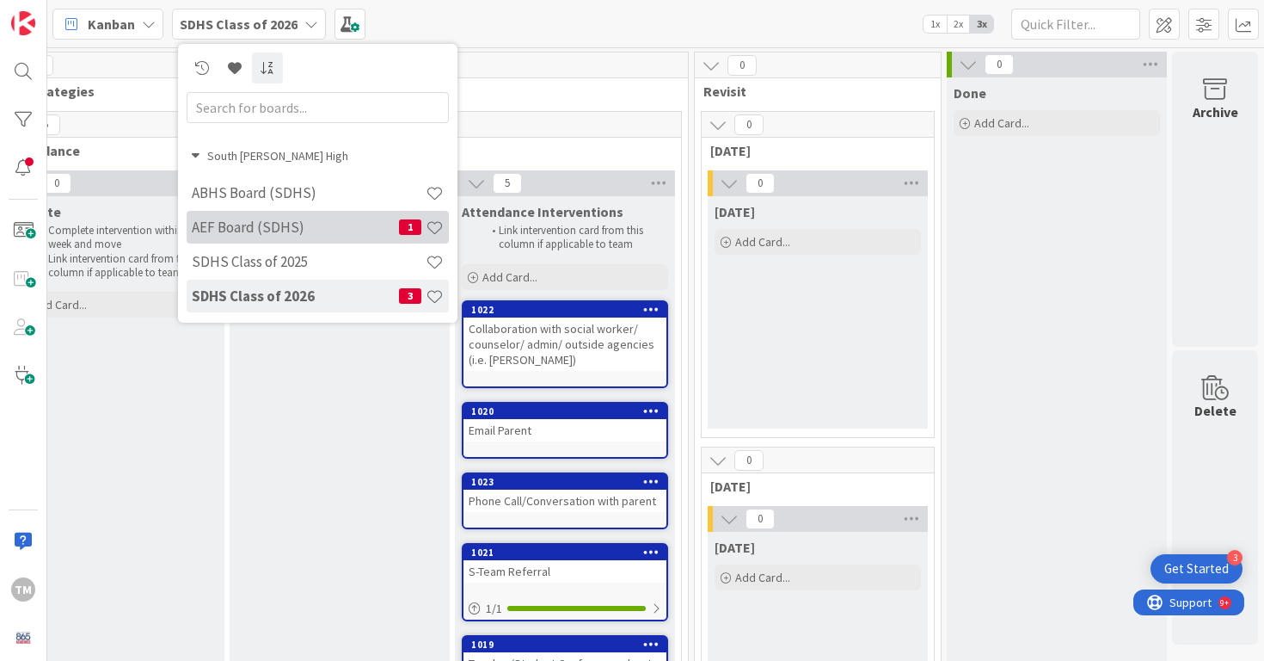
click at [261, 219] on h4 "AEF Board (SDHS)" at bounding box center [295, 226] width 207 height 17
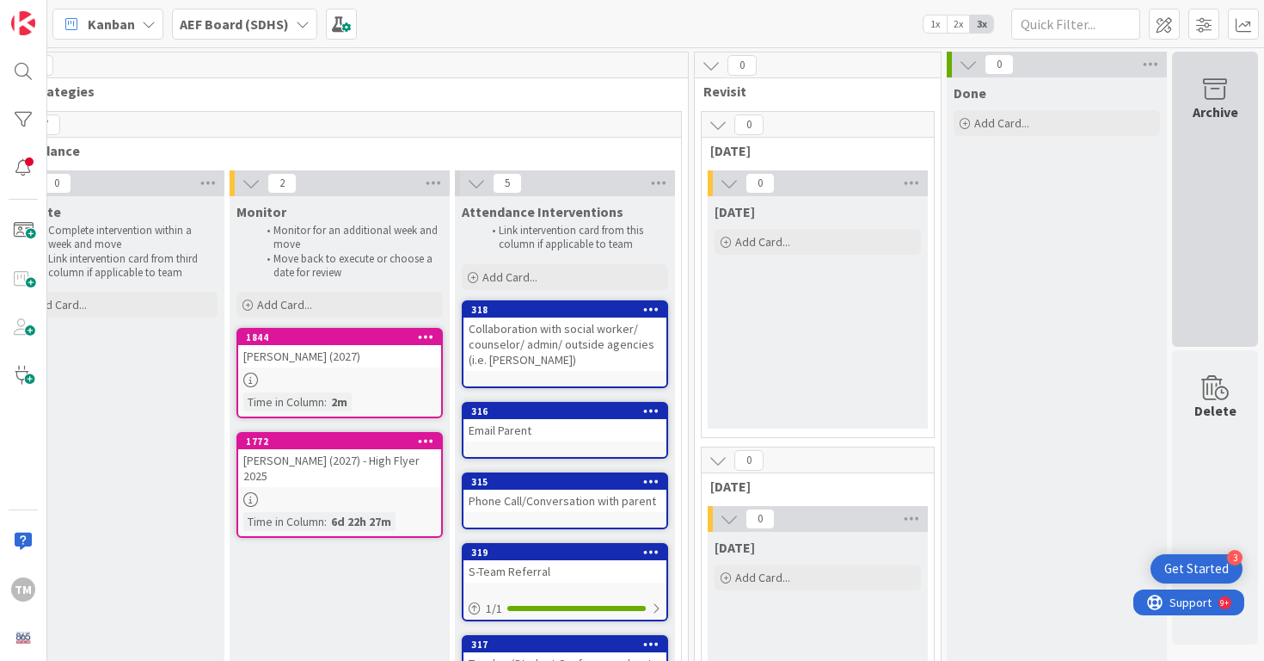
click at [1205, 122] on div "Archive" at bounding box center [1215, 199] width 86 height 295
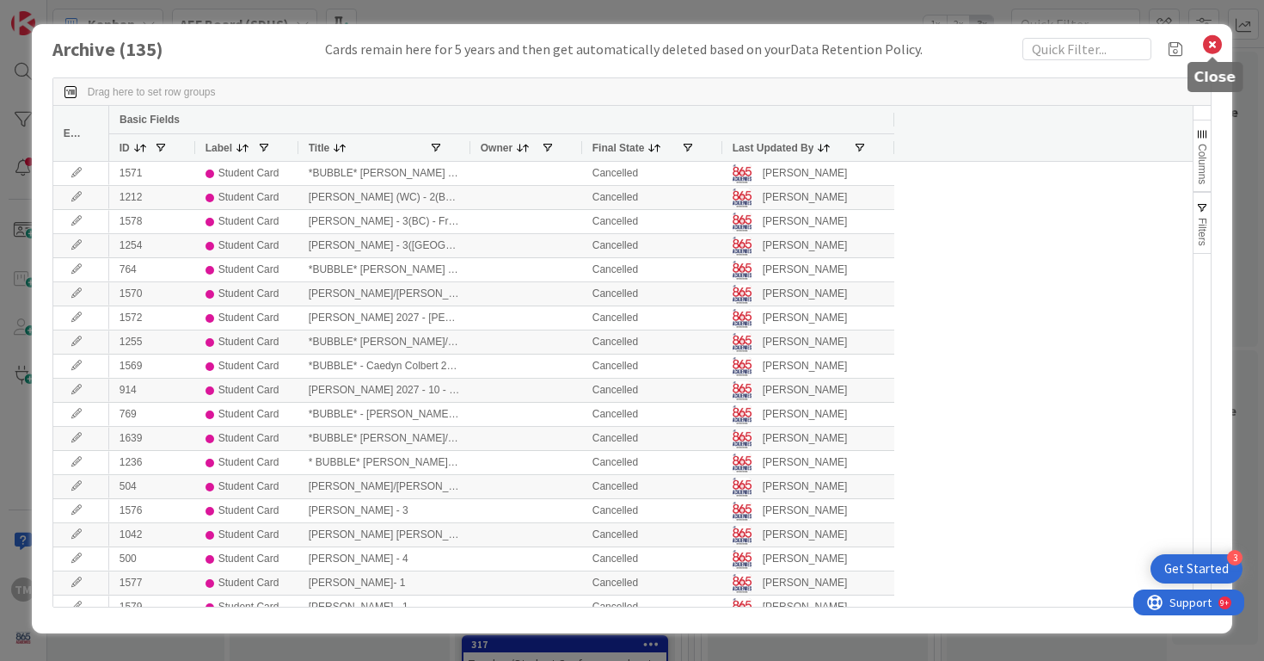
click at [1212, 44] on icon at bounding box center [1213, 45] width 22 height 24
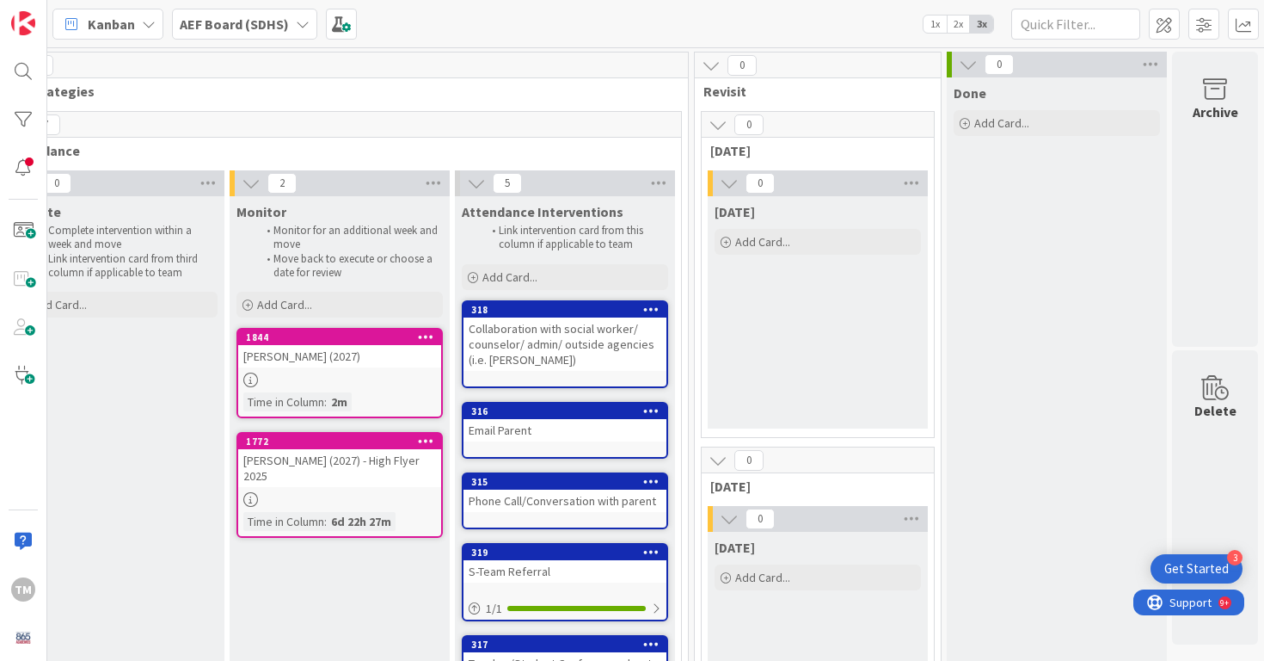
click at [286, 15] on div "AEF Board (SDHS)" at bounding box center [244, 24] width 145 height 31
click at [219, 154] on h4 "South [PERSON_NAME] High" at bounding box center [320, 156] width 257 height 15
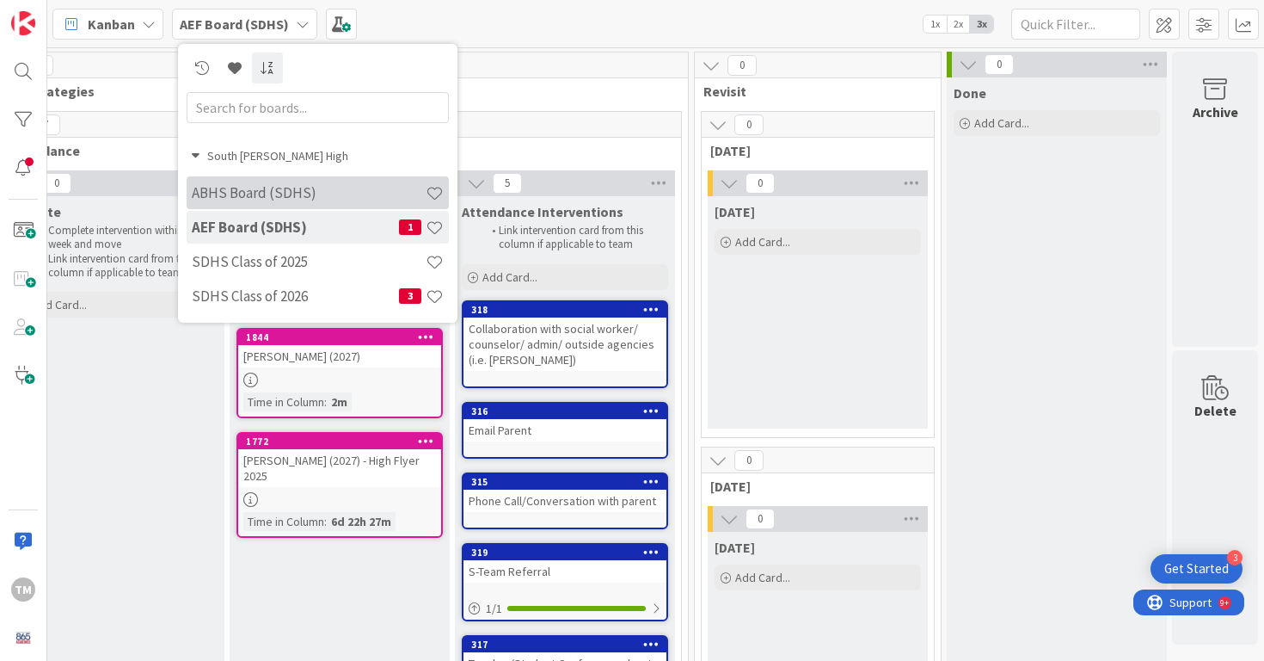
click at [231, 190] on h4 "ABHS Board (SDHS)" at bounding box center [309, 192] width 234 height 17
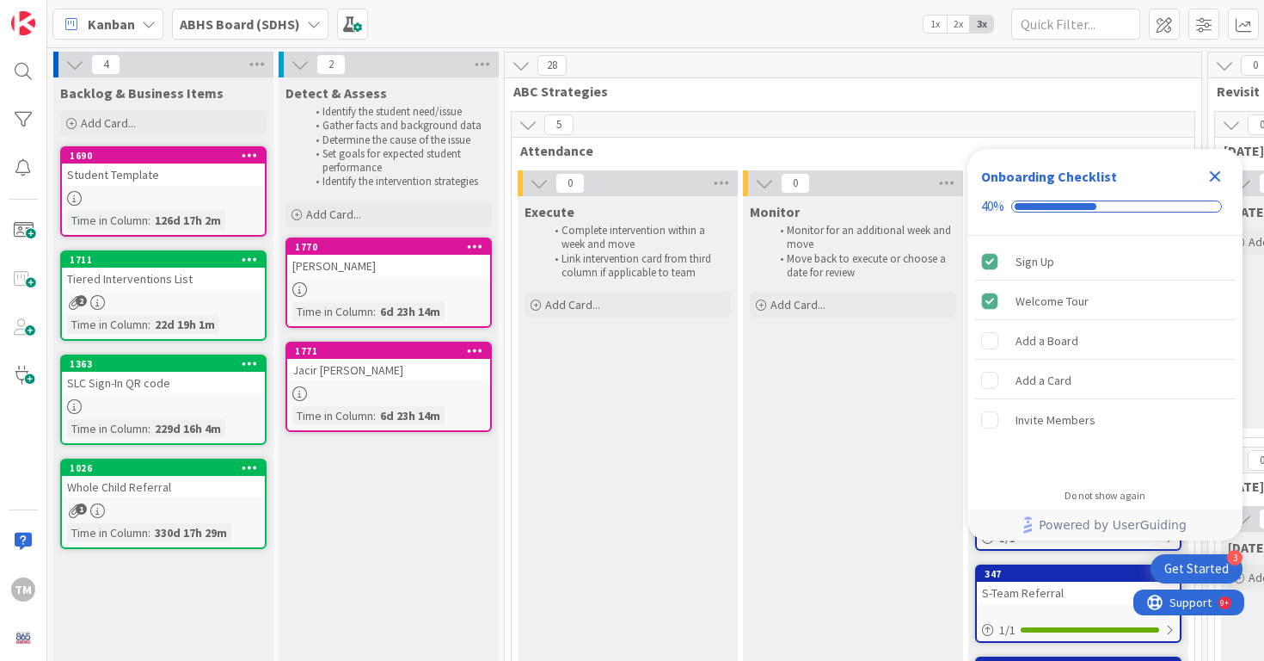
click at [198, 399] on div at bounding box center [163, 406] width 203 height 15
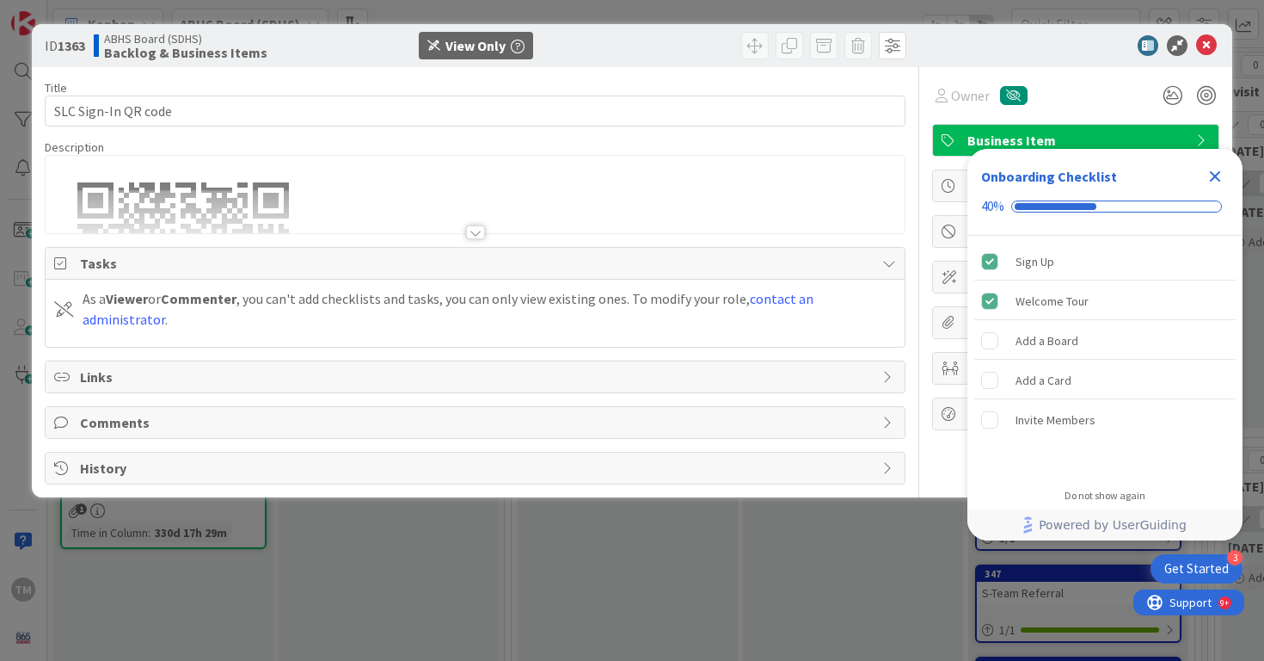
click at [480, 231] on div at bounding box center [475, 232] width 19 height 14
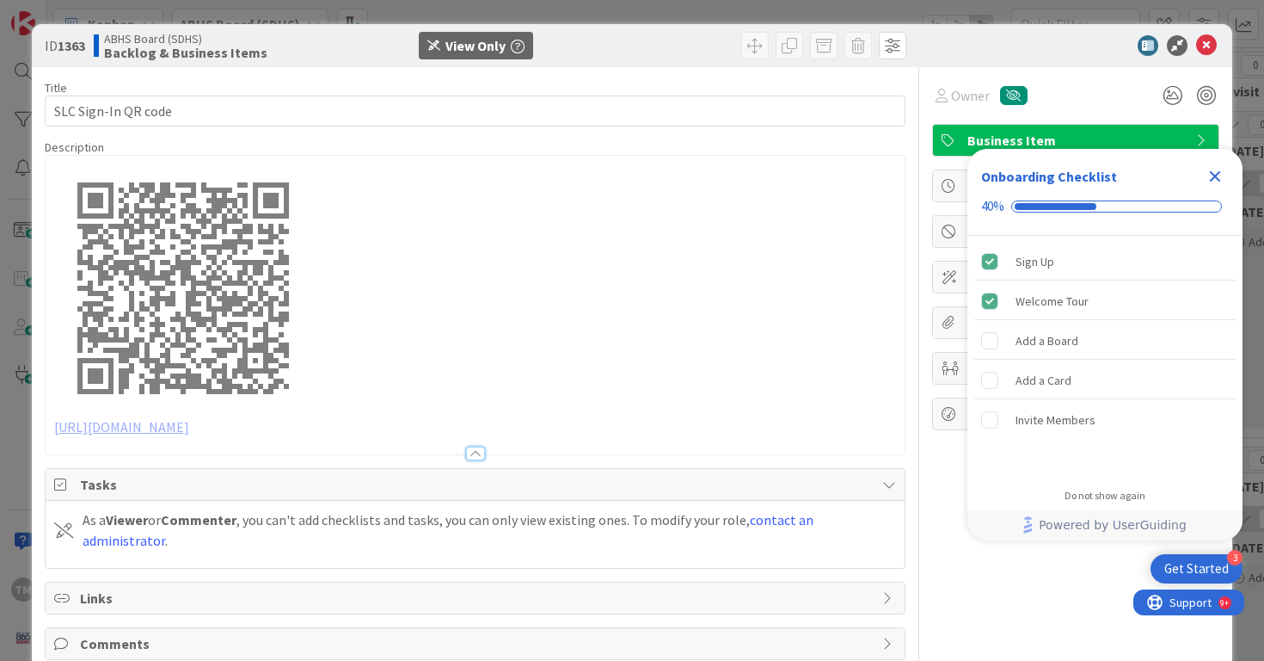
click at [1220, 176] on icon "Close Checklist" at bounding box center [1215, 176] width 21 height 21
